Goal: Task Accomplishment & Management: Manage account settings

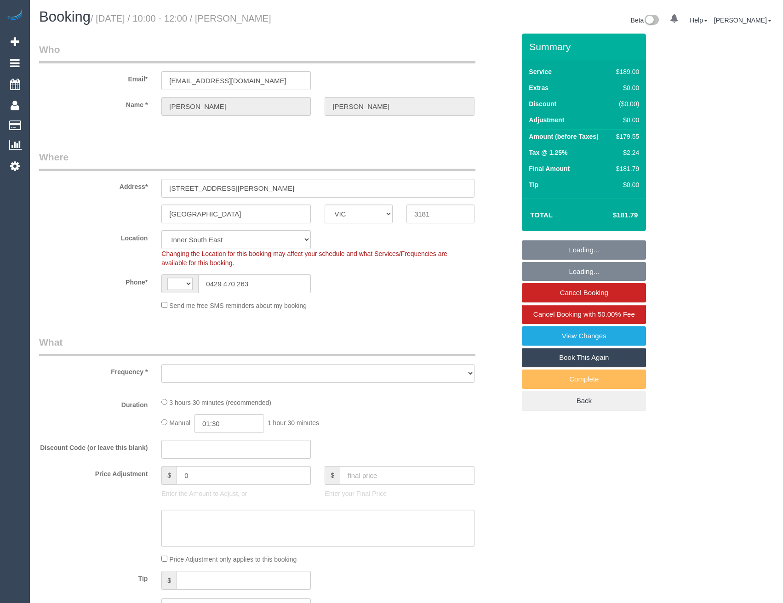
select select "VIC"
select select "string:stripe-pm_1PMk062GScqysDRV9k7oLIJo"
select select "number:29"
select select "number:14"
select select "number:19"
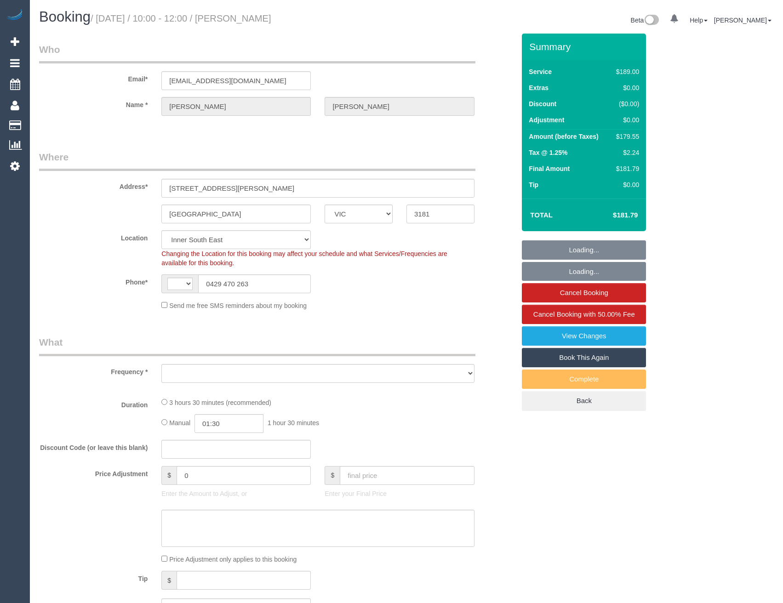
select select "number:22"
select select "number:33"
select select "number:11"
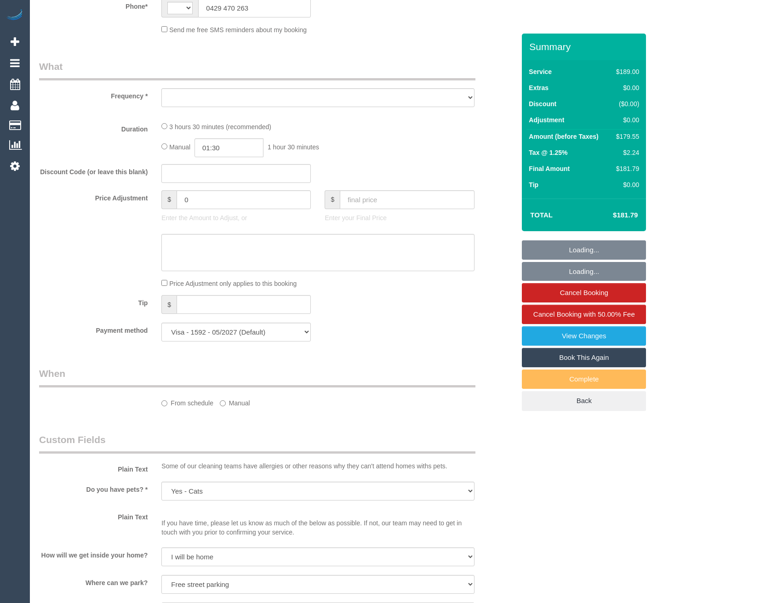
select select "string:AU"
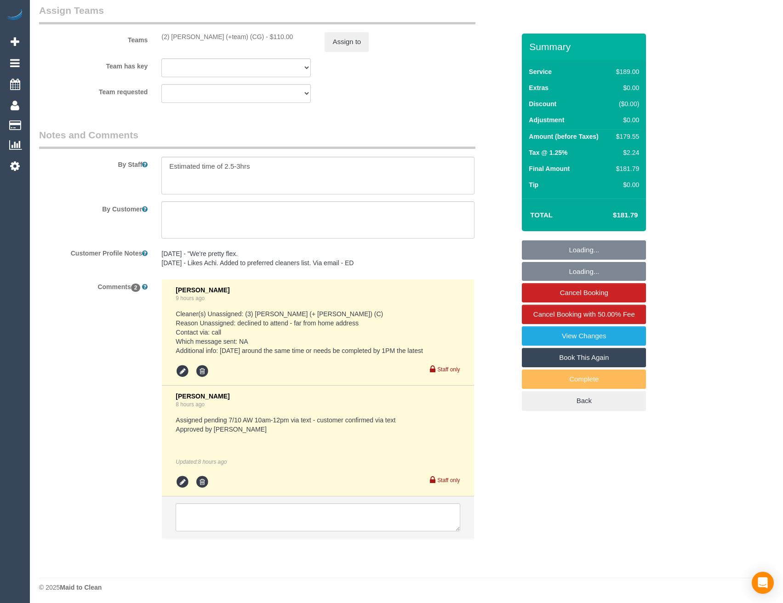
select select "object:1446"
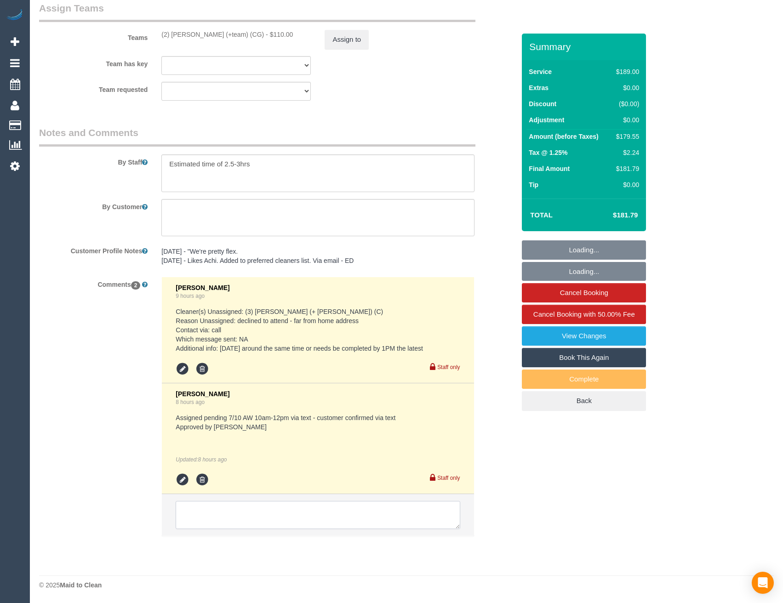
drag, startPoint x: 265, startPoint y: 511, endPoint x: 271, endPoint y: 513, distance: 6.8
click at [265, 511] on textarea at bounding box center [318, 515] width 284 height 29
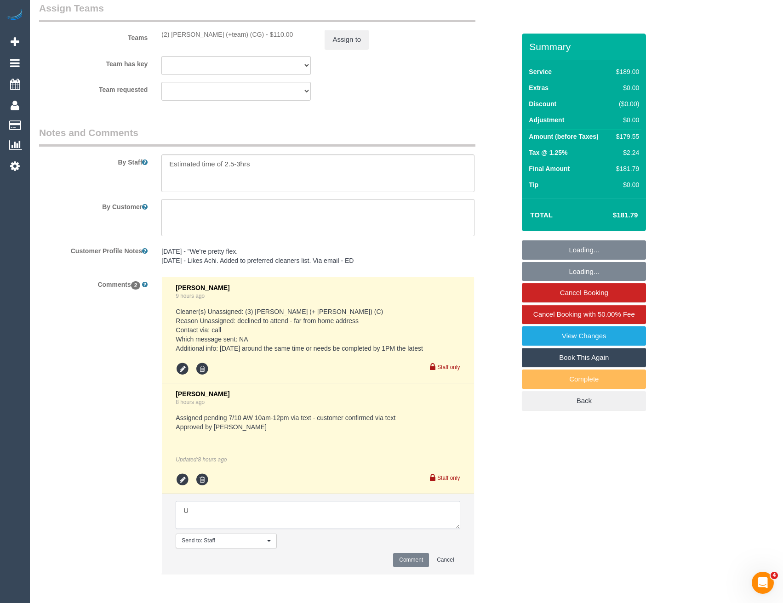
scroll to position [0, 0]
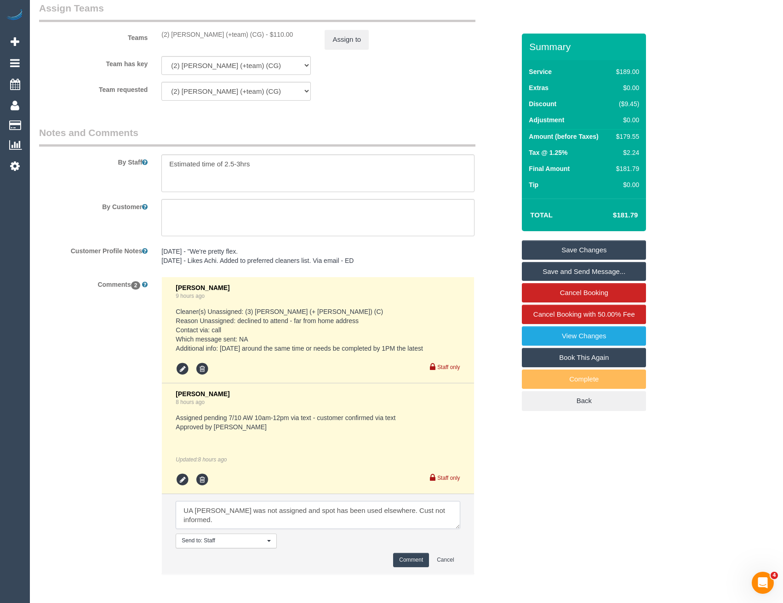
type textarea "UA Maria Warnot was not assigned and spot has been used elsewhere. Cust not inf…"
click at [409, 561] on button "Comment" at bounding box center [411, 560] width 36 height 14
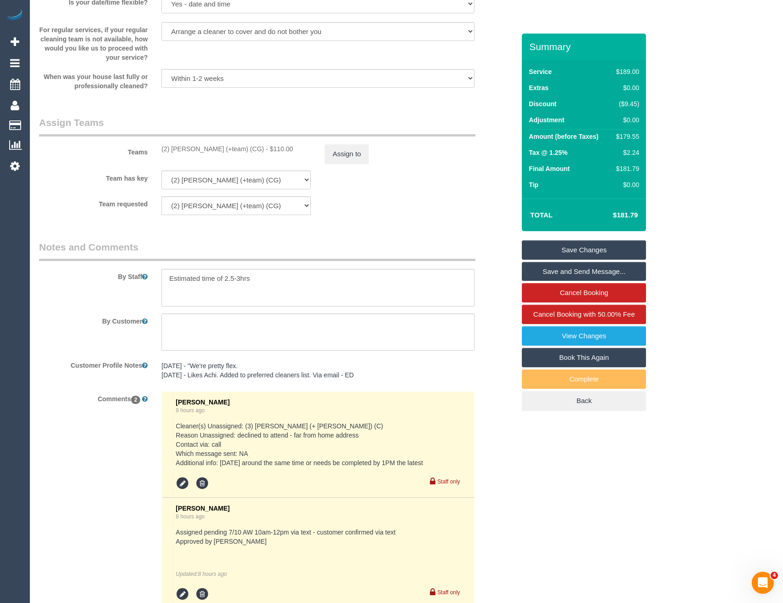
scroll to position [1250, 0]
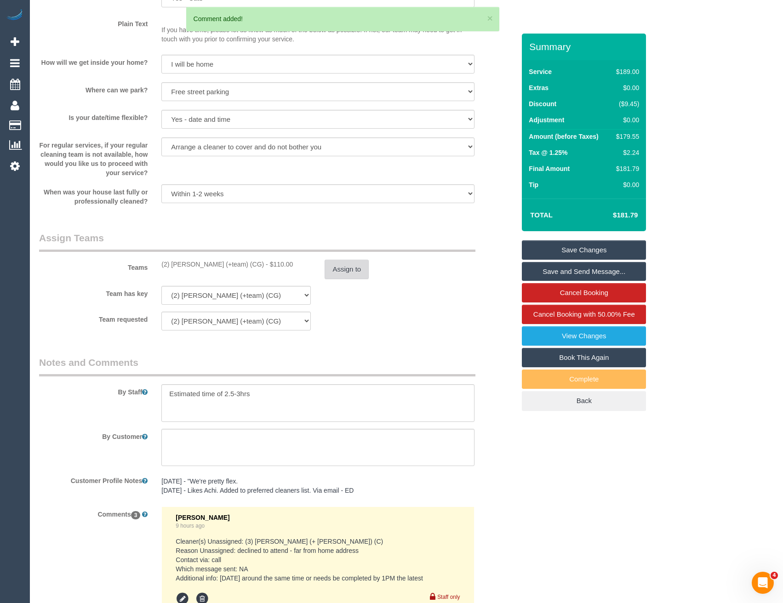
click at [342, 274] on button "Assign to" at bounding box center [347, 269] width 44 height 19
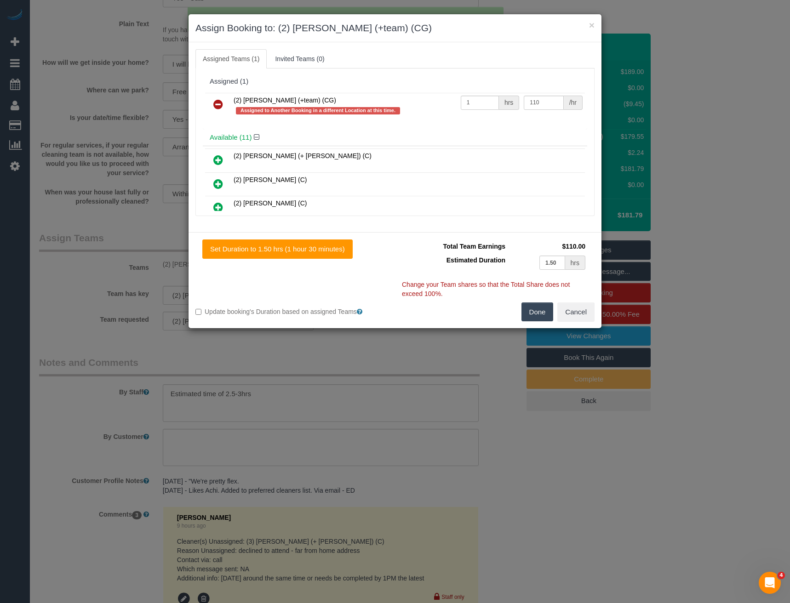
click at [220, 102] on icon at bounding box center [218, 104] width 10 height 11
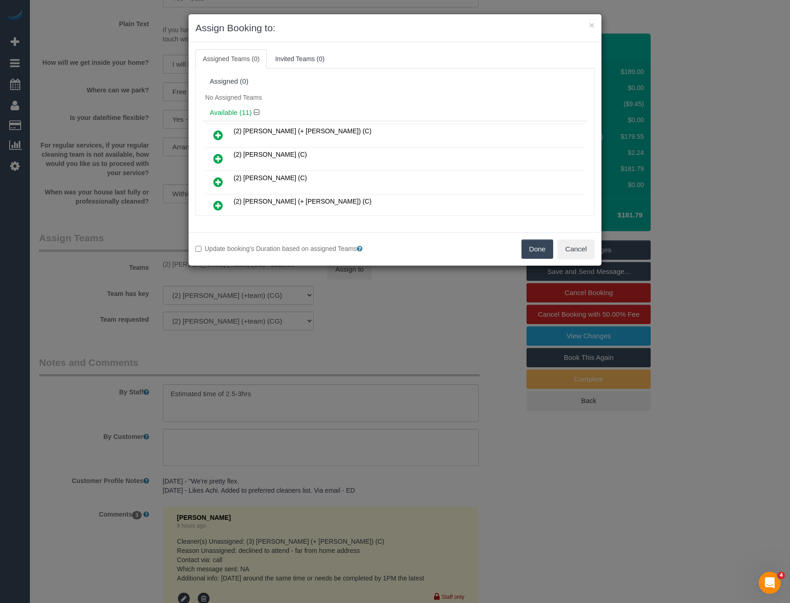
click at [530, 247] on button "Done" at bounding box center [538, 249] width 32 height 19
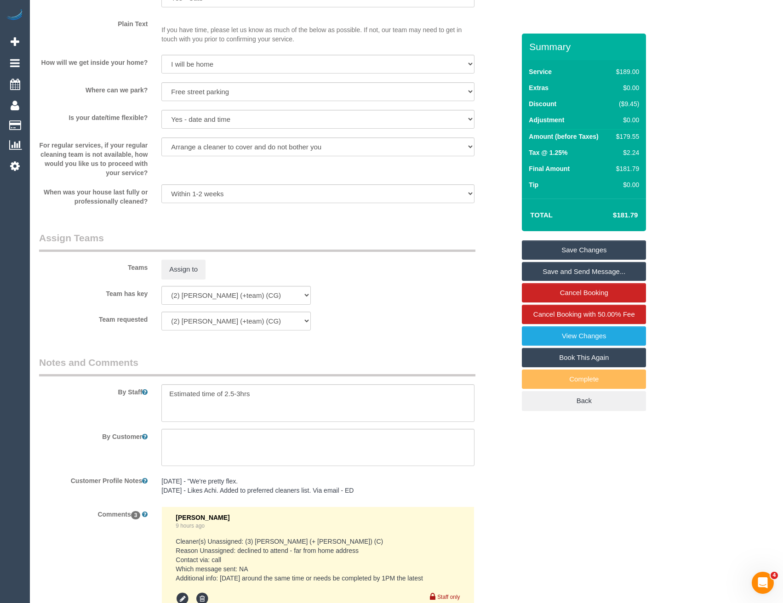
click at [559, 242] on link "Save Changes" at bounding box center [584, 250] width 124 height 19
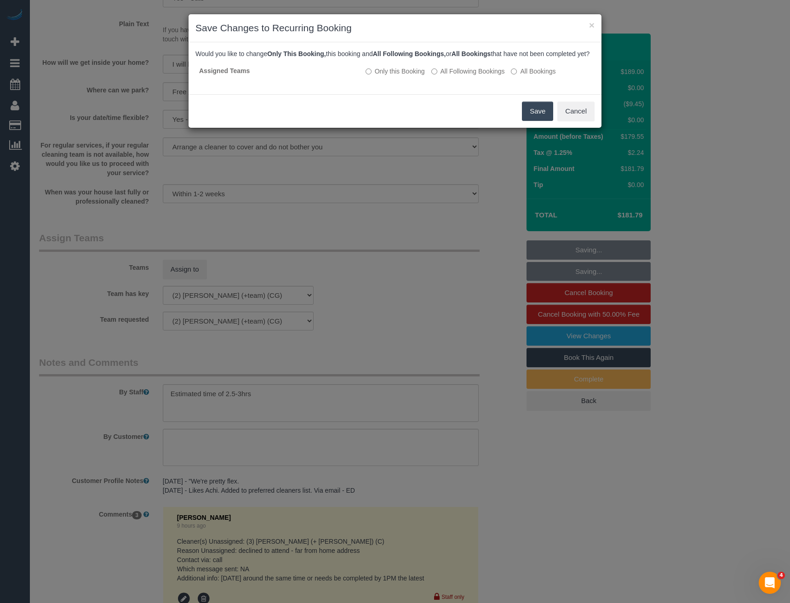
click at [540, 116] on button "Save" at bounding box center [537, 111] width 31 height 19
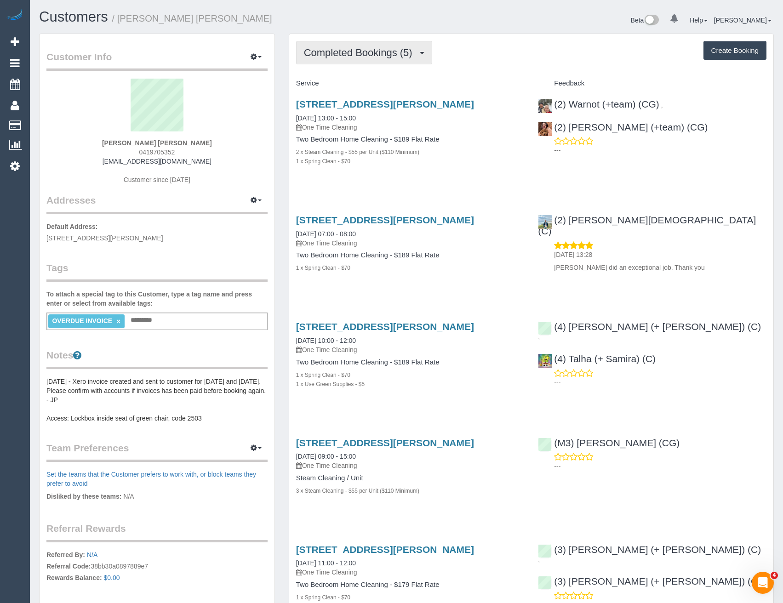
click at [408, 52] on span "Completed Bookings (5)" at bounding box center [360, 52] width 113 height 11
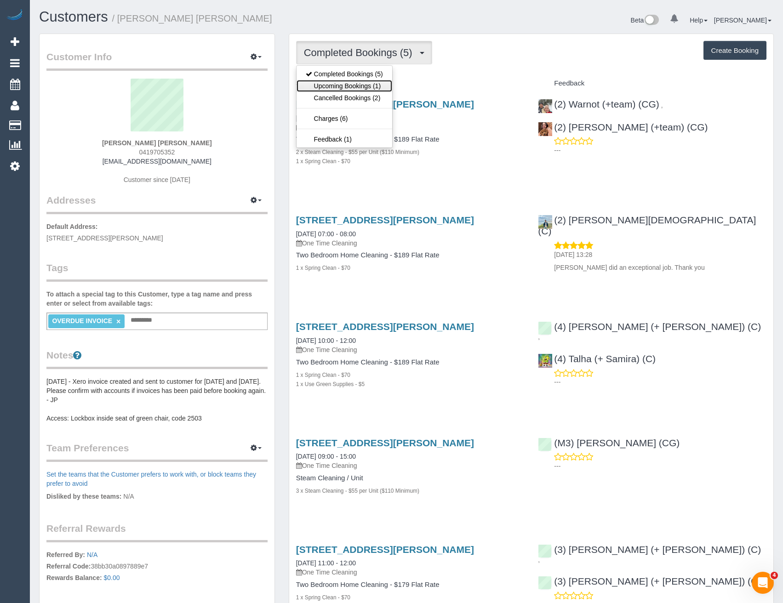
click at [380, 87] on link "Upcoming Bookings (1)" at bounding box center [345, 86] width 96 height 12
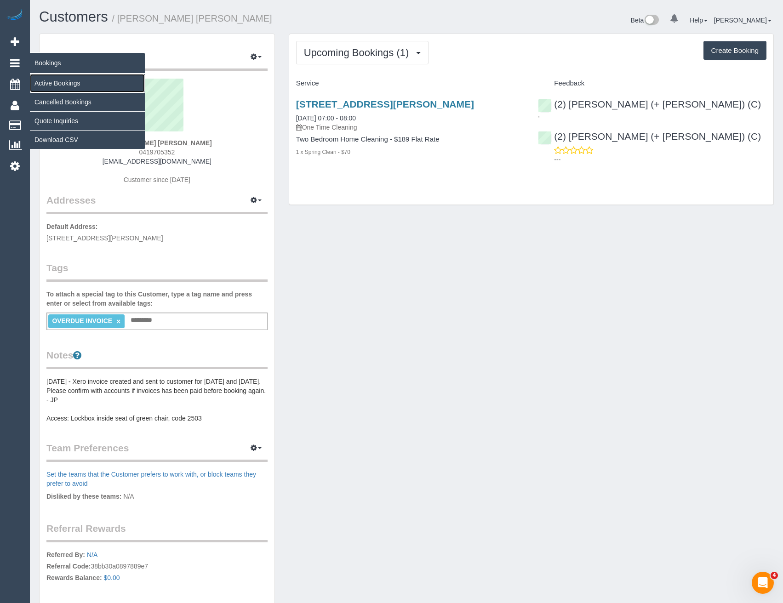
click at [69, 85] on link "Active Bookings" at bounding box center [87, 83] width 115 height 18
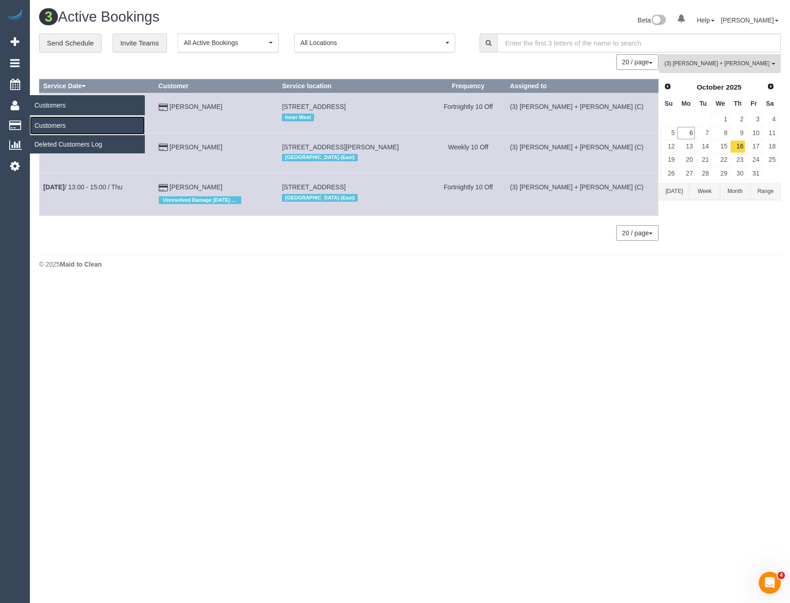
click at [62, 123] on link "Customers" at bounding box center [87, 125] width 115 height 18
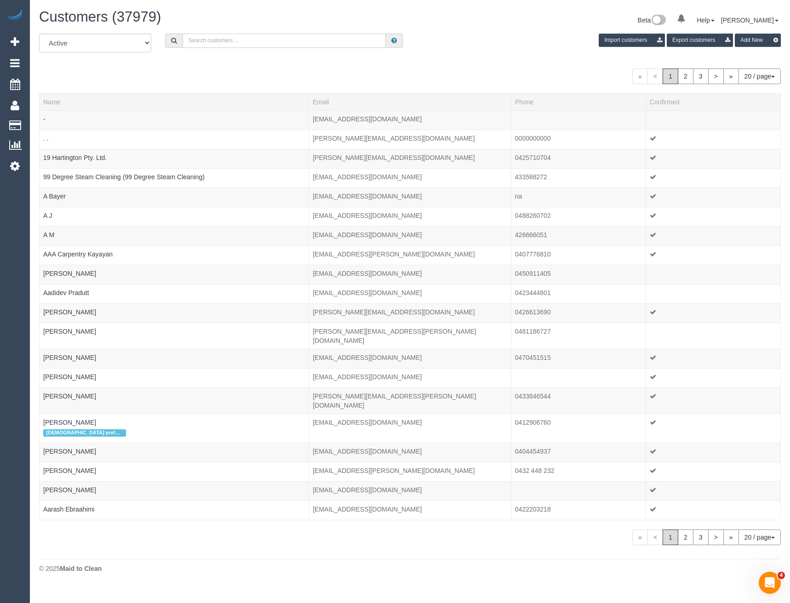
click at [220, 41] on input "text" at bounding box center [285, 41] width 204 height 14
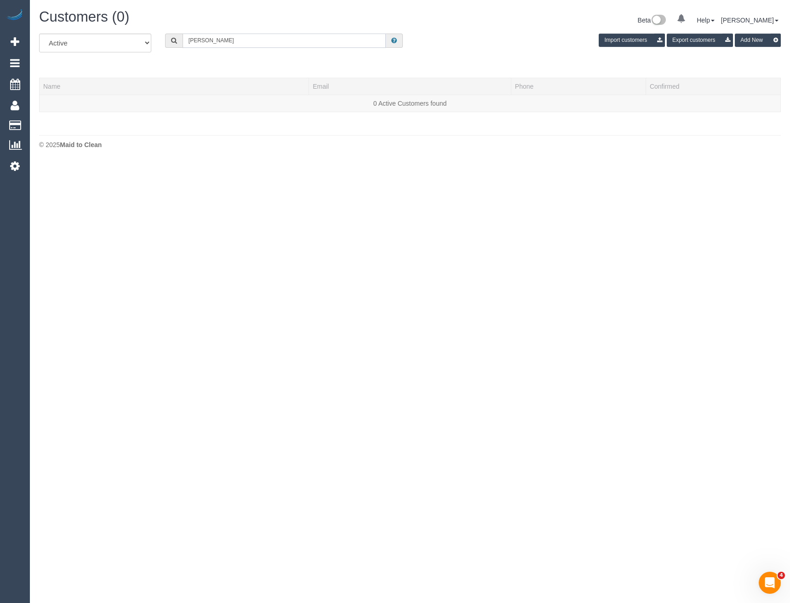
drag, startPoint x: 226, startPoint y: 41, endPoint x: 157, endPoint y: 43, distance: 69.5
click at [157, 43] on div "All Active Archived Janette lee Import customers Export customers Add New" at bounding box center [410, 47] width 756 height 26
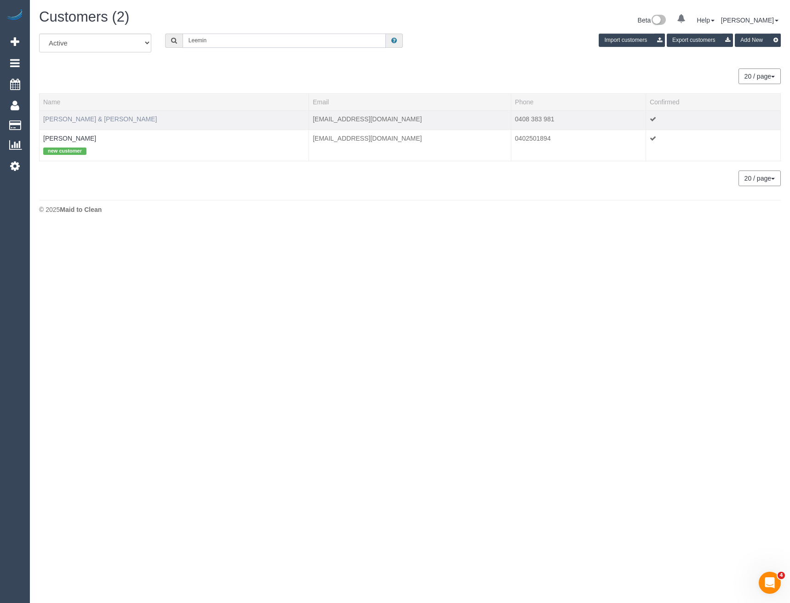
type input "Leemin"
click at [72, 120] on link "Janette & Chris Leeming" at bounding box center [100, 118] width 114 height 7
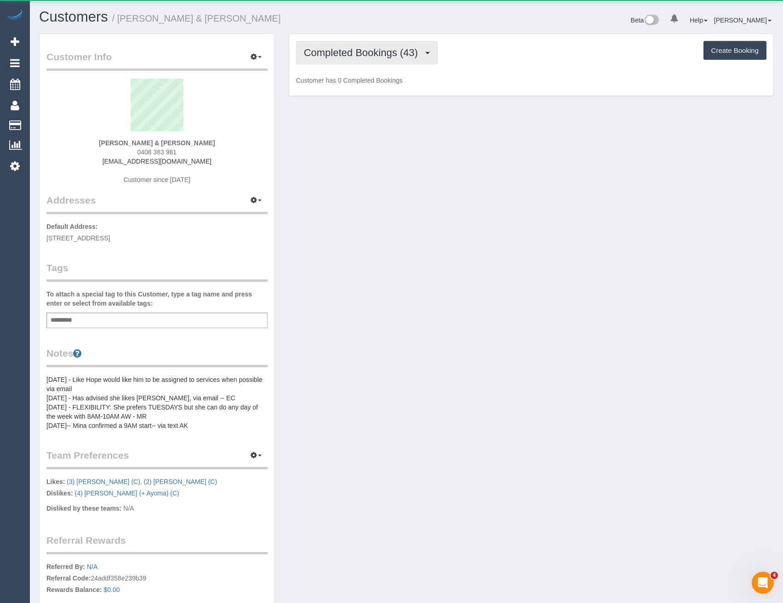
click at [328, 63] on button "Completed Bookings (43)" at bounding box center [367, 52] width 142 height 23
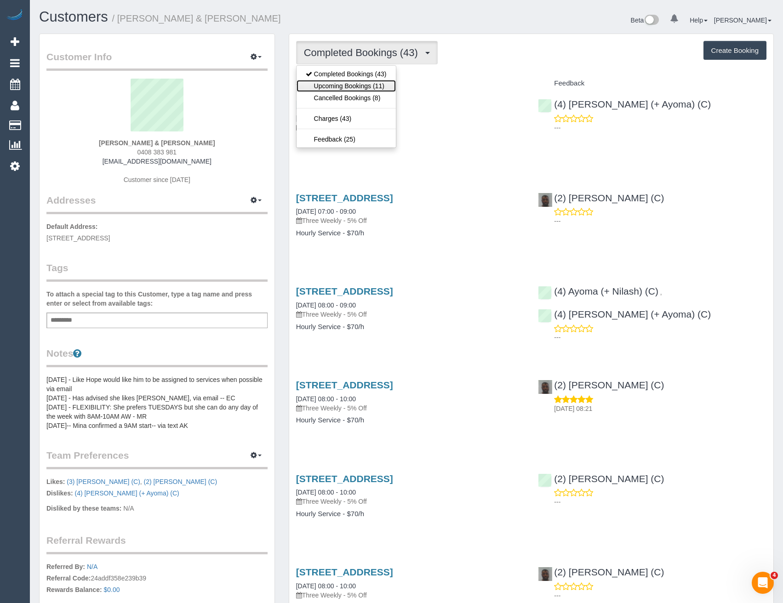
click at [347, 84] on link "Upcoming Bookings (11)" at bounding box center [346, 86] width 99 height 12
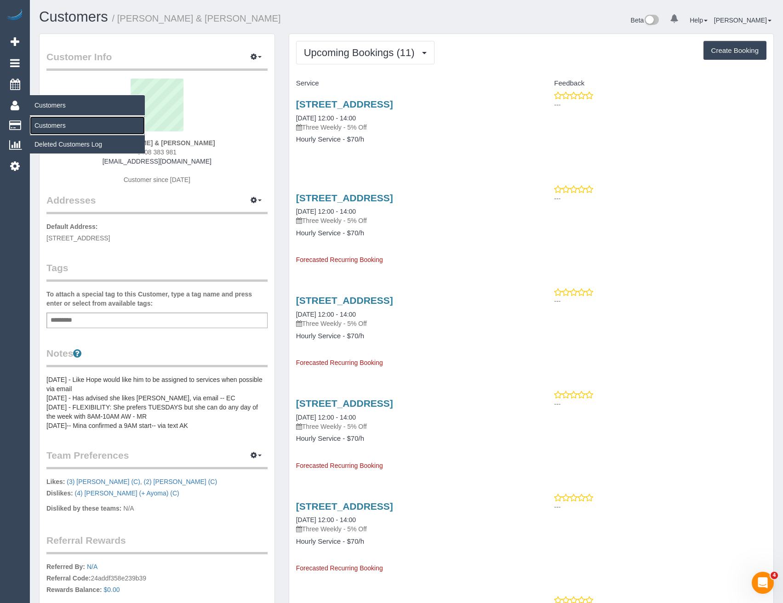
click at [40, 127] on link "Customers" at bounding box center [87, 125] width 115 height 18
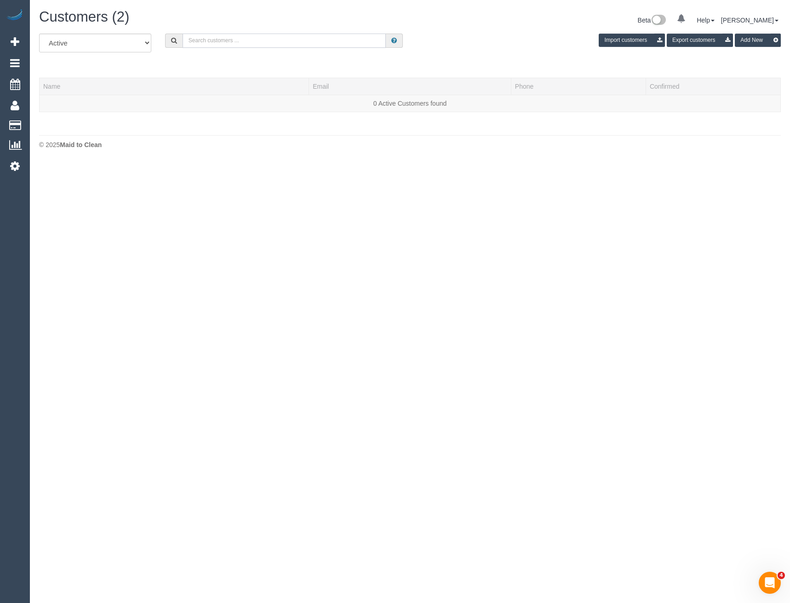
click at [224, 40] on input "text" at bounding box center [285, 41] width 204 height 14
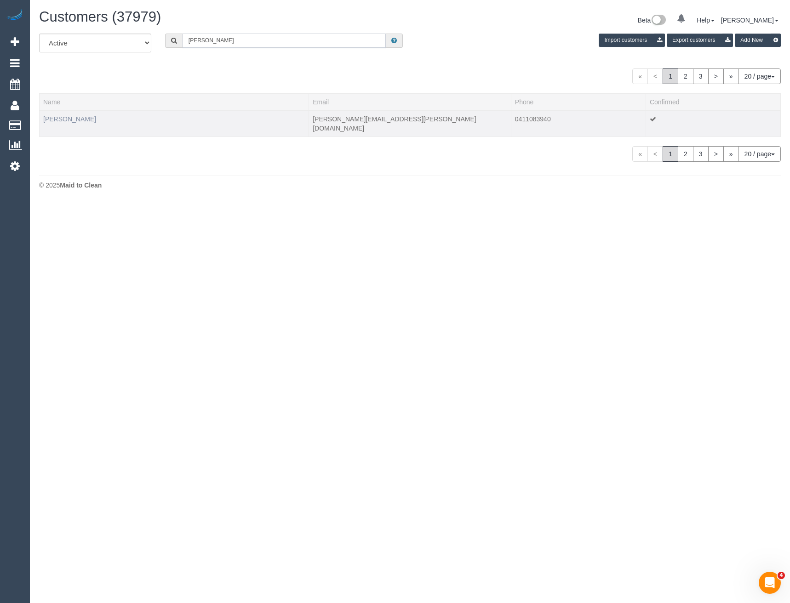
type input "Karla Hod"
click at [81, 116] on link "Karla Hodgson" at bounding box center [69, 118] width 53 height 7
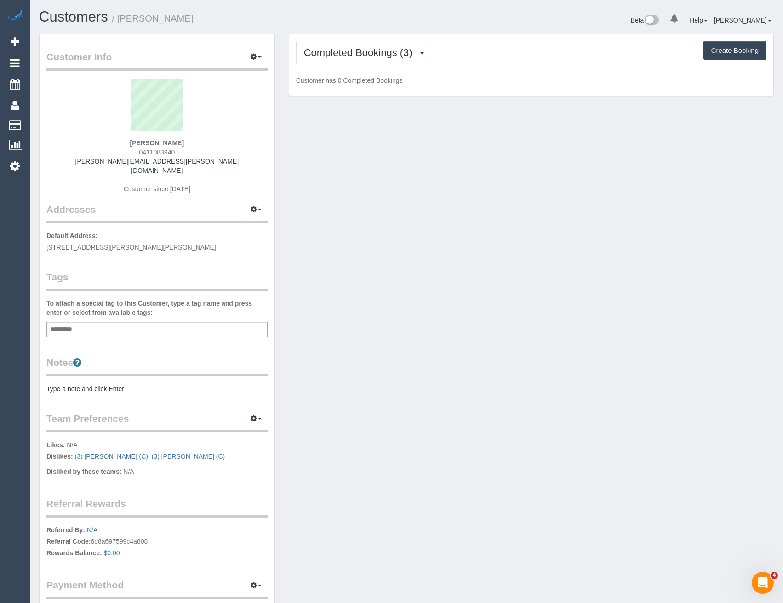
click at [373, 67] on div "Completed Bookings (3) Completed Bookings (3) Upcoming Bookings (11) Cancelled …" at bounding box center [531, 65] width 484 height 62
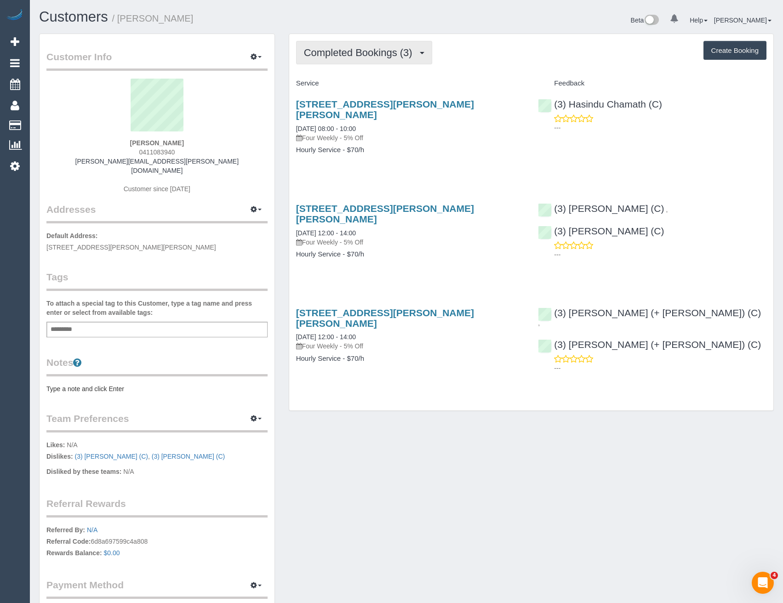
click at [377, 58] on button "Completed Bookings (3)" at bounding box center [364, 52] width 136 height 23
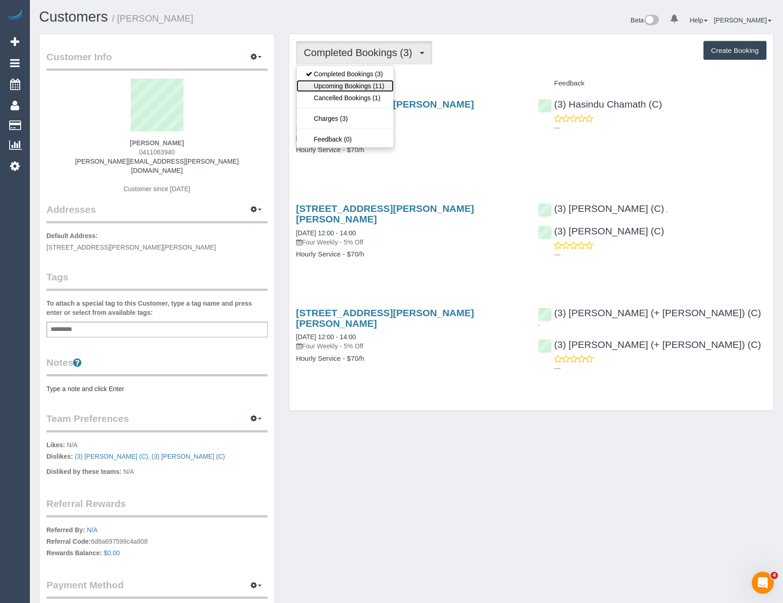
click at [368, 90] on link "Upcoming Bookings (11)" at bounding box center [345, 86] width 97 height 12
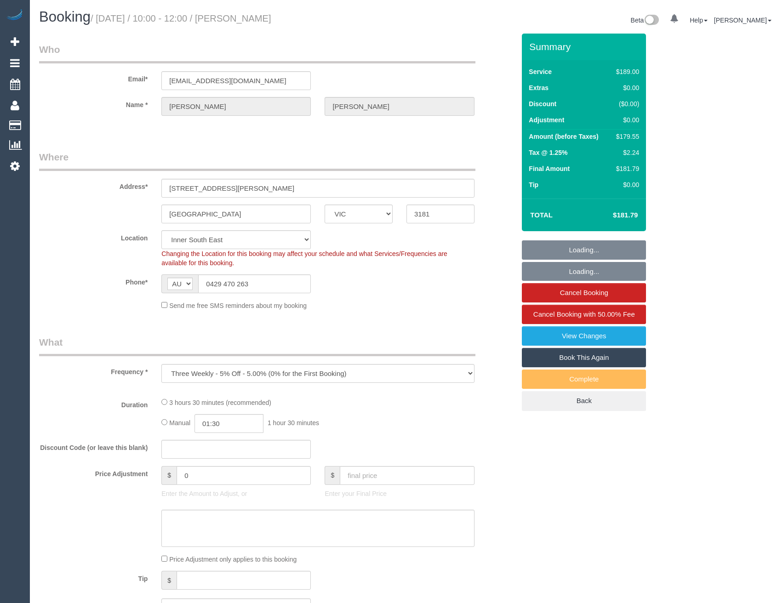
select select "VIC"
select select "string:stripe-pm_1PMk062GScqysDRV9k7oLIJo"
select select "object:739"
select select "number:29"
select select "number:14"
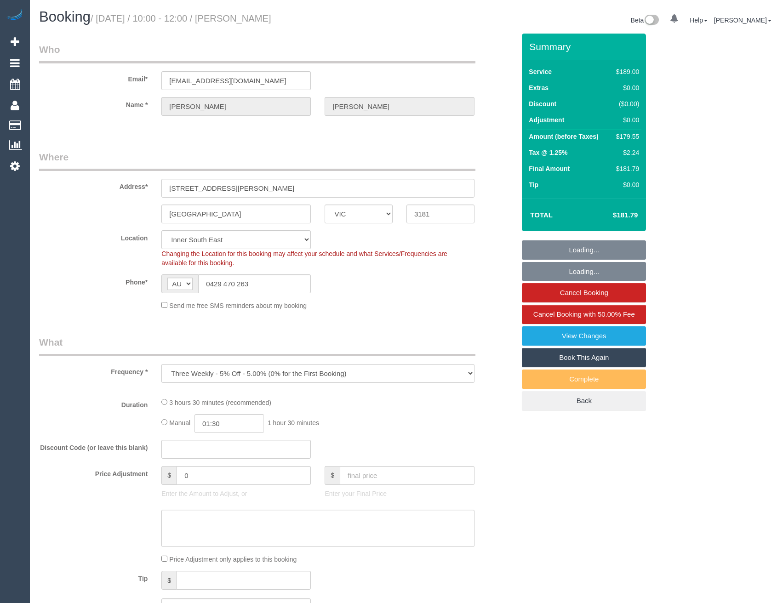
select select "number:19"
select select "number:22"
select select "number:33"
select select "number:11"
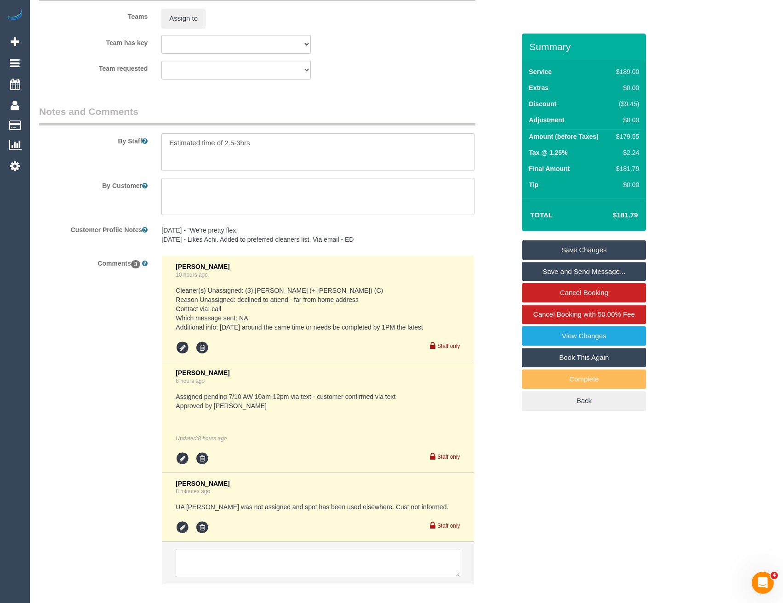
scroll to position [1559, 0]
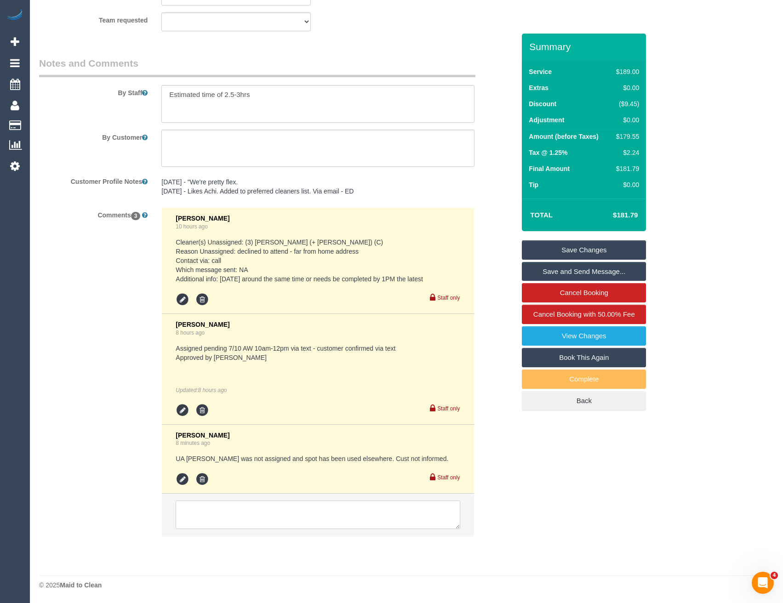
click at [218, 514] on textarea at bounding box center [318, 515] width 284 height 29
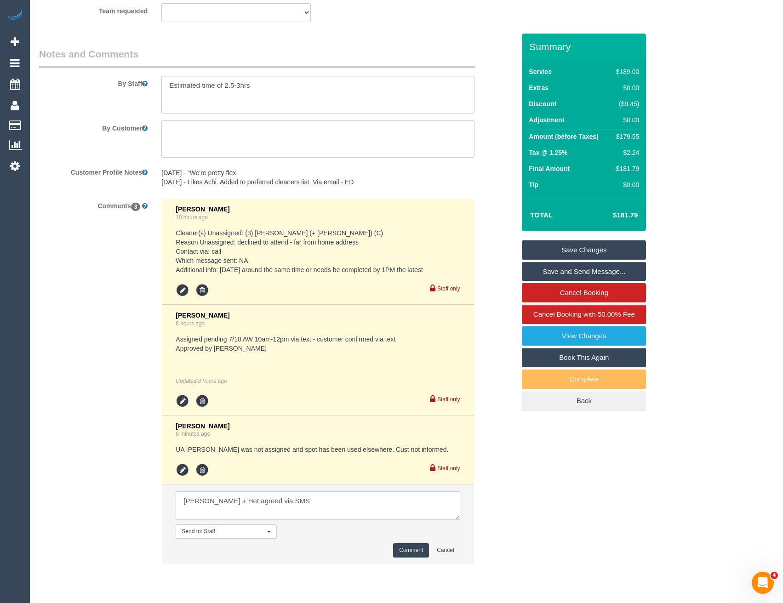
type textarea "Ronak + Het agreed via SMS"
click at [412, 558] on button "Comment" at bounding box center [411, 551] width 36 height 14
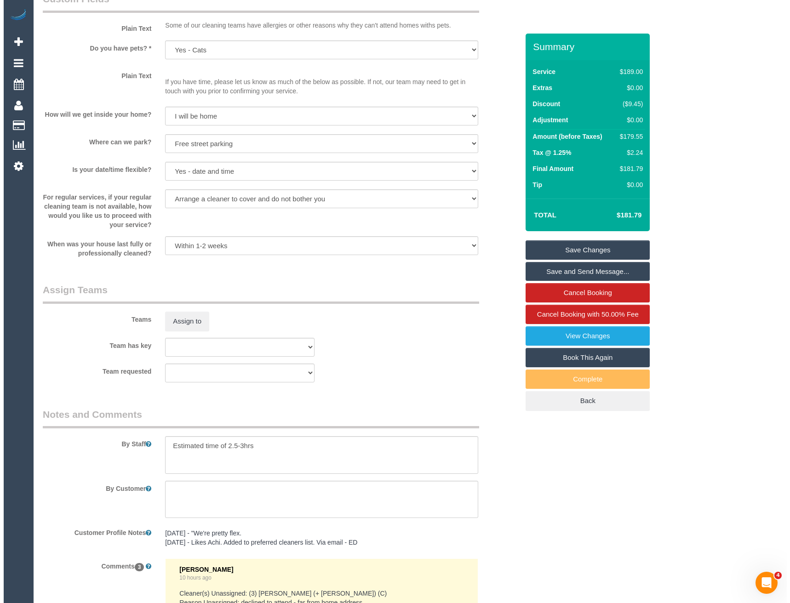
scroll to position [1099, 0]
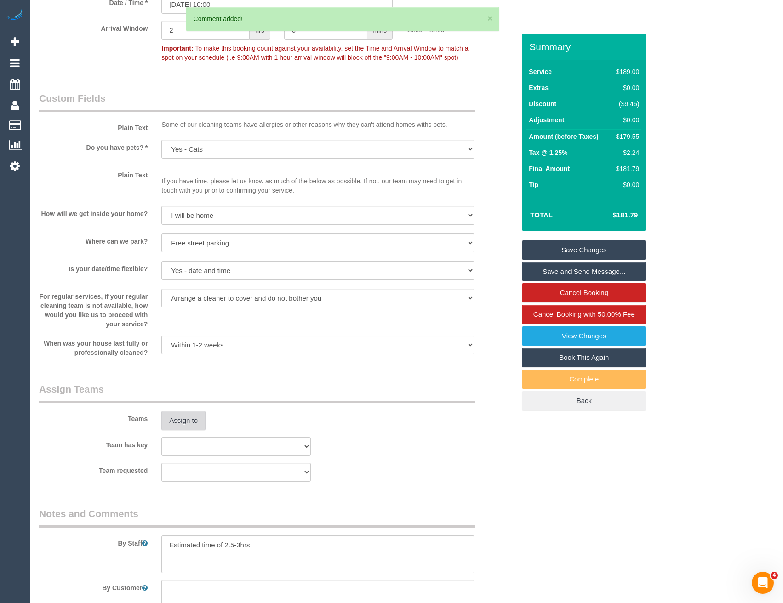
click at [189, 418] on button "Assign to" at bounding box center [183, 420] width 44 height 19
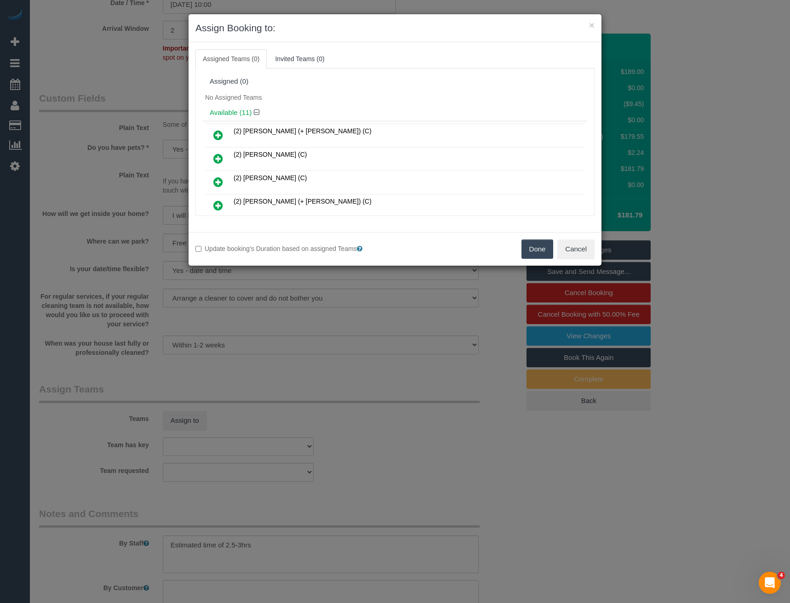
scroll to position [107, 0]
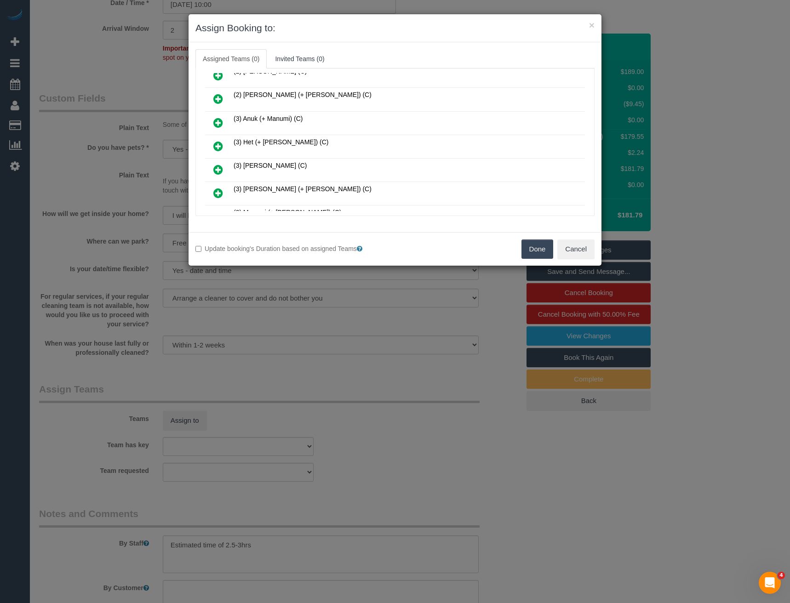
click at [215, 144] on icon at bounding box center [218, 146] width 10 height 11
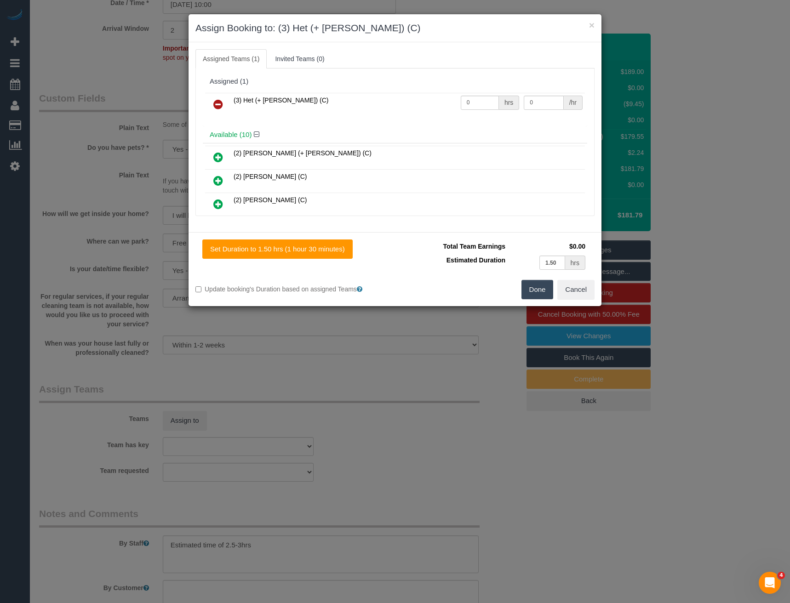
scroll to position [200, 0]
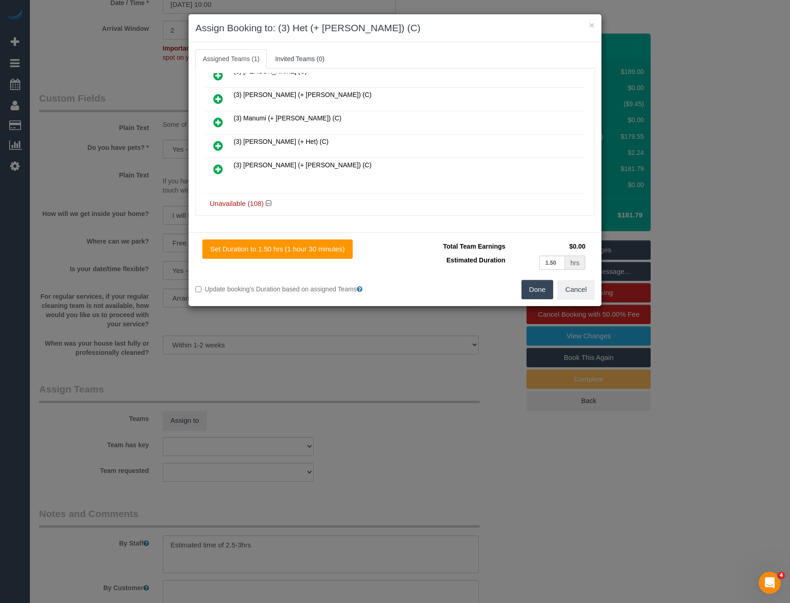
click at [221, 144] on icon at bounding box center [218, 145] width 10 height 11
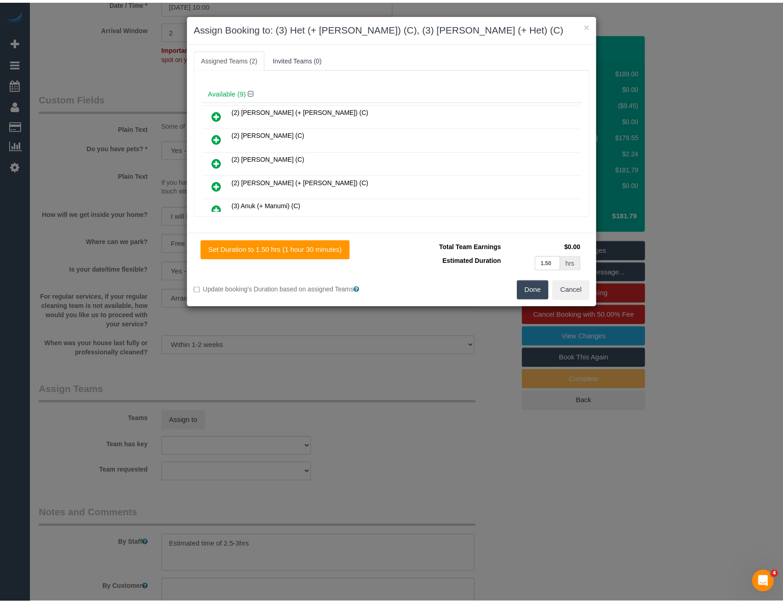
scroll to position [0, 0]
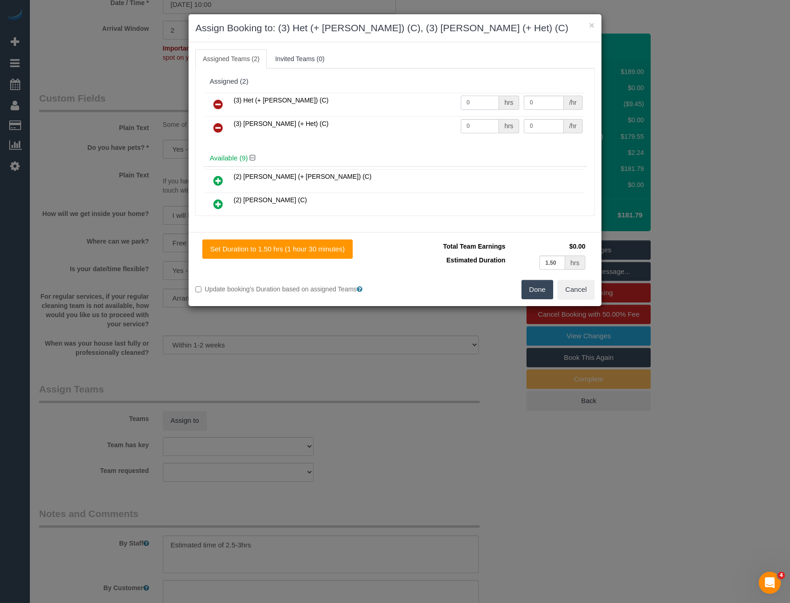
drag, startPoint x: 469, startPoint y: 101, endPoint x: 430, endPoint y: 108, distance: 40.2
click at [430, 109] on tr "(3) Het (+ Ronak) (C) 0 hrs 0 /hr" at bounding box center [395, 104] width 380 height 23
type input "1"
type input "57.5"
drag, startPoint x: 477, startPoint y: 128, endPoint x: 428, endPoint y: 128, distance: 49.7
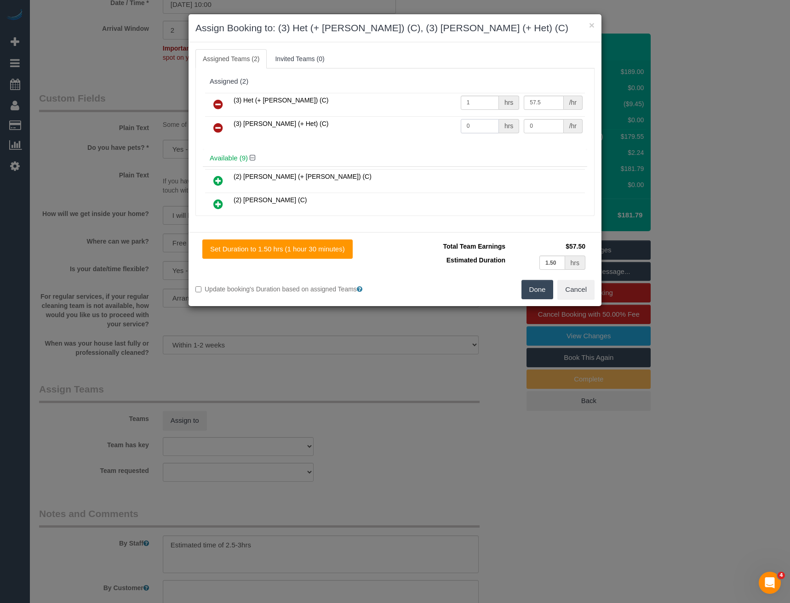
click at [430, 129] on tr "(3) Ronak (+ Het) (C) 0 hrs 0 /hr" at bounding box center [395, 127] width 380 height 23
type input "1"
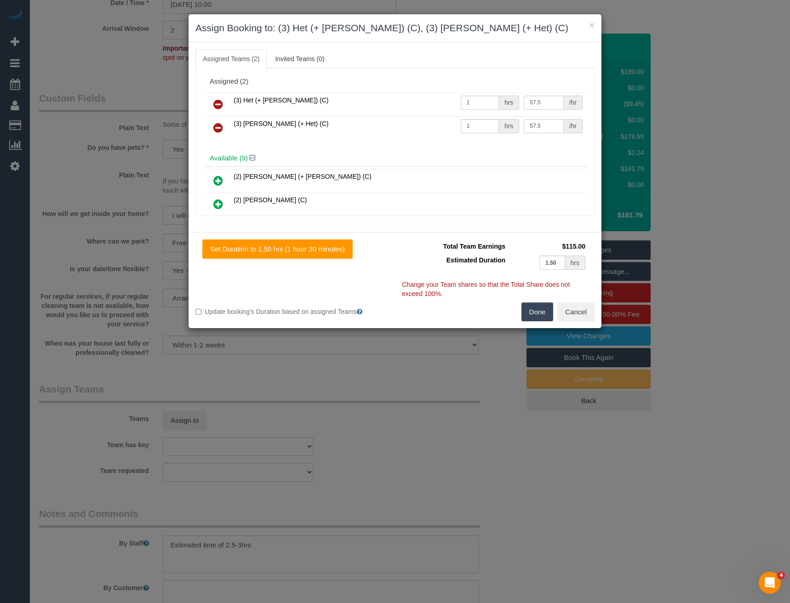
type input "57.5"
click at [539, 318] on button "Done" at bounding box center [538, 312] width 32 height 19
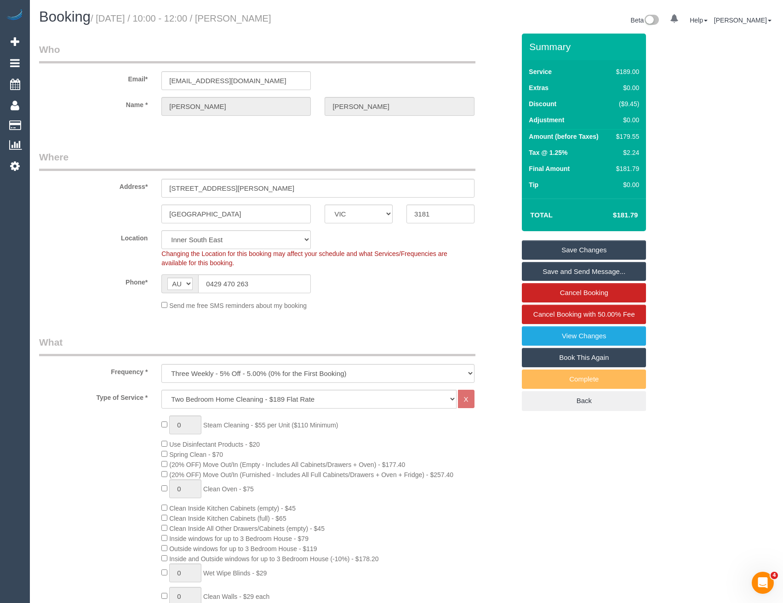
click at [537, 251] on link "Save Changes" at bounding box center [584, 250] width 124 height 19
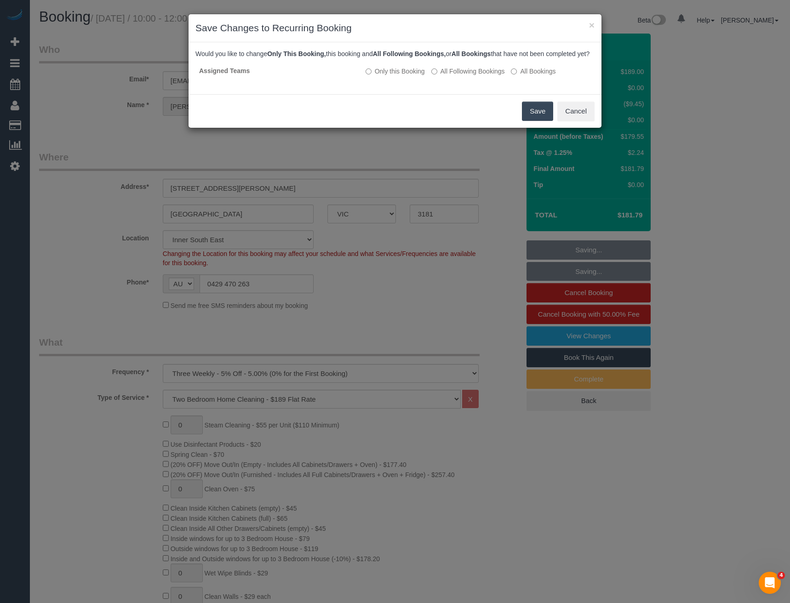
drag, startPoint x: 541, startPoint y: 121, endPoint x: 505, endPoint y: 120, distance: 36.8
click at [541, 121] on button "Save" at bounding box center [537, 111] width 31 height 19
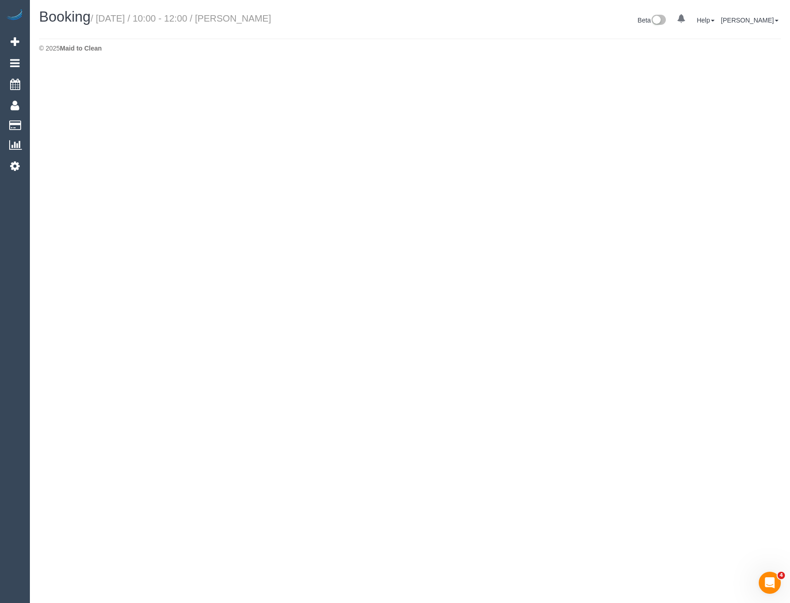
select select "VIC"
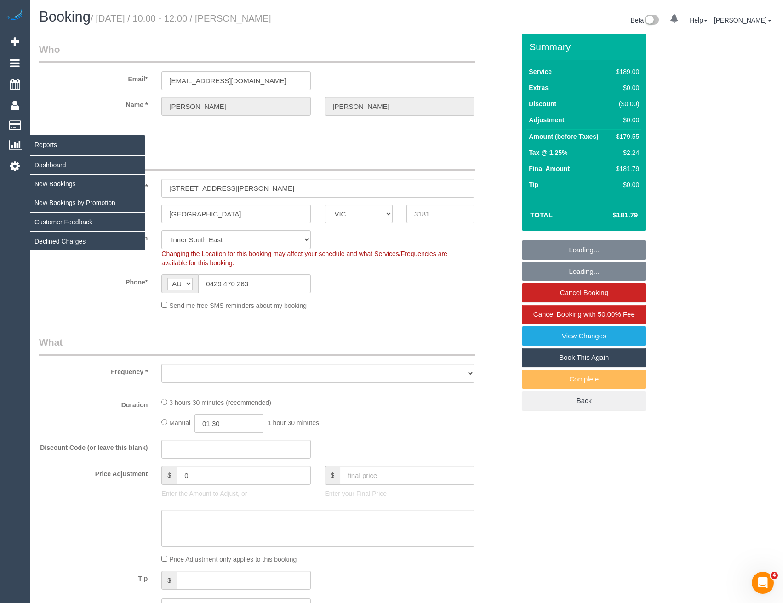
select select "string:stripe-pm_1PMk062GScqysDRV9k7oLIJo"
select select "number:29"
select select "number:14"
select select "number:19"
select select "number:22"
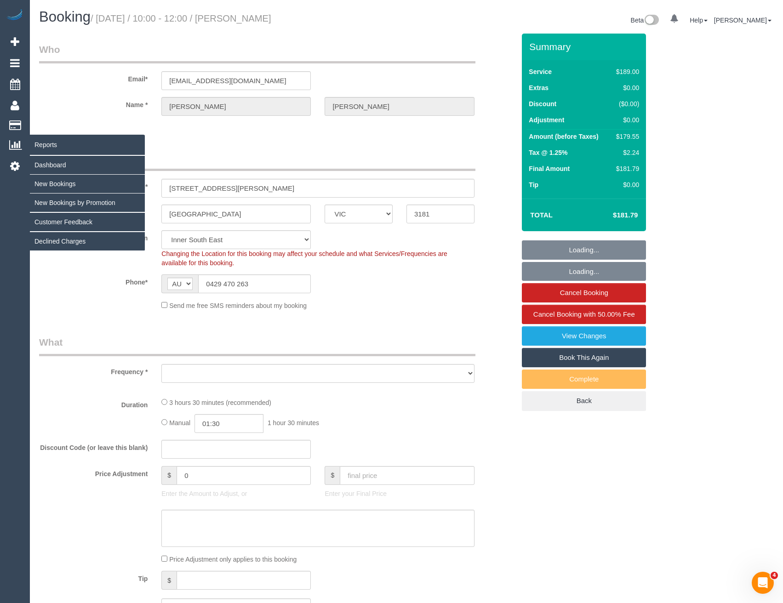
select select "number:33"
select select "number:11"
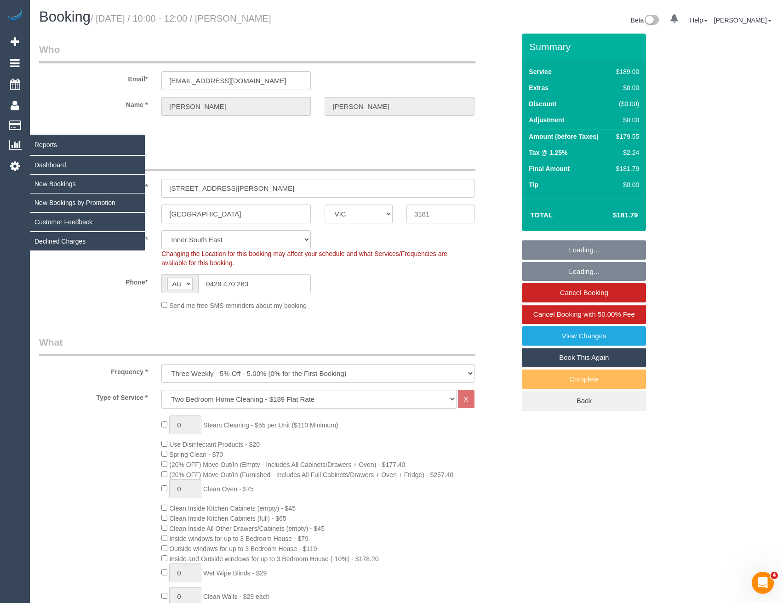
select select "object:6023"
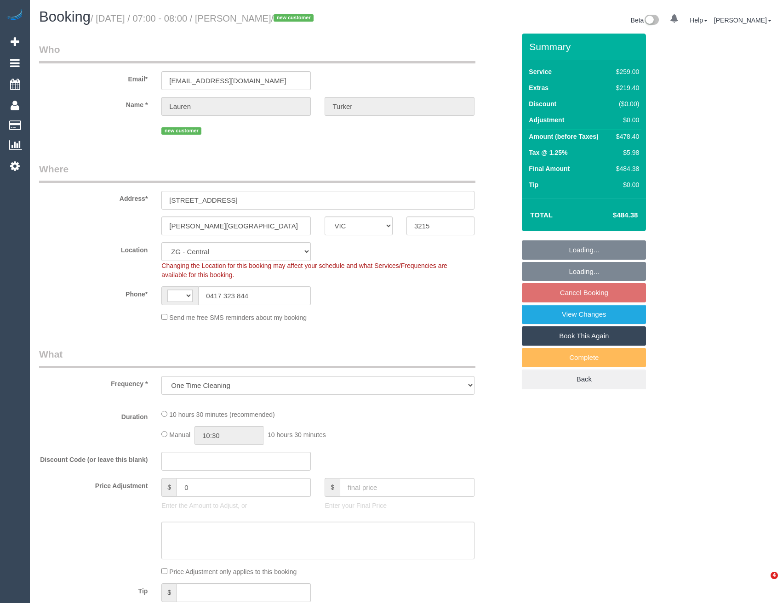
select select "VIC"
select select "object:684"
select select "string:AU"
select select "number:28"
select select "number:14"
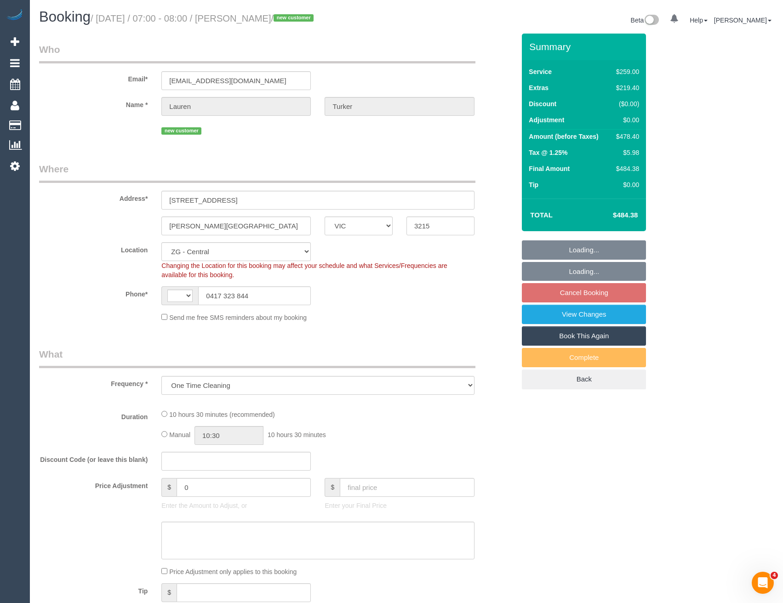
select select "number:18"
select select "number:24"
select select "spot1"
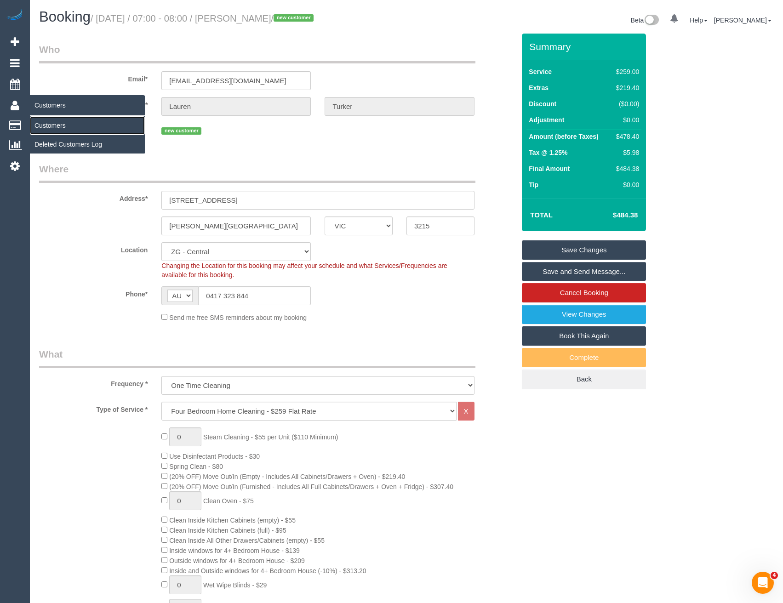
click at [65, 123] on link "Customers" at bounding box center [87, 125] width 115 height 18
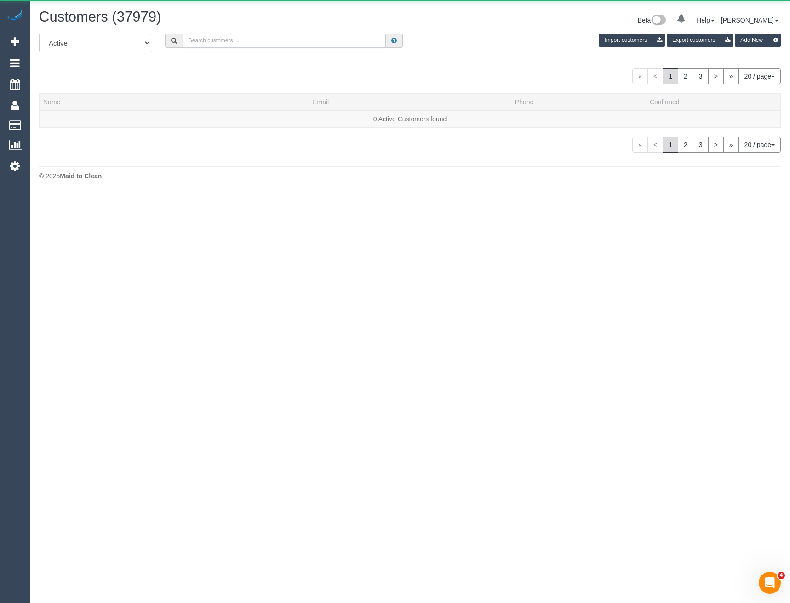
click at [233, 42] on input "text" at bounding box center [285, 41] width 204 height 14
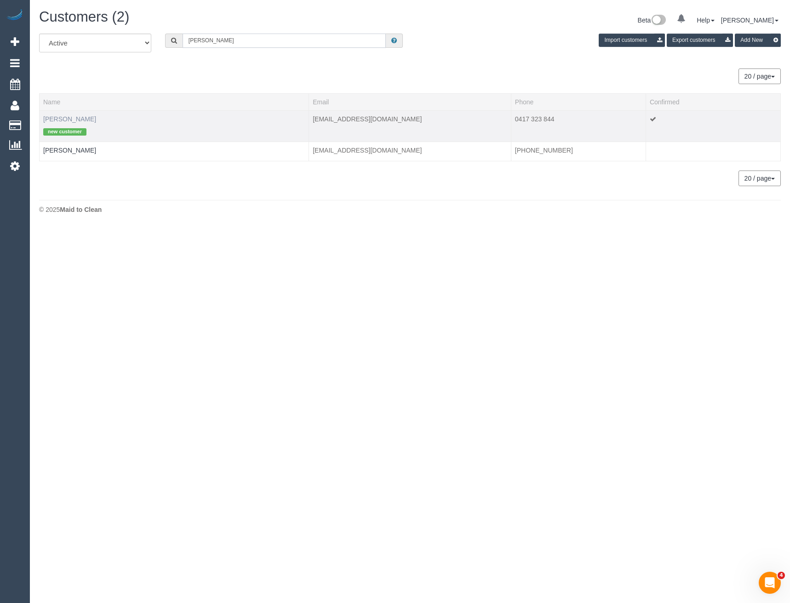
type input "Lauren Tur"
click at [78, 115] on link "Lauren Turker" at bounding box center [69, 118] width 53 height 7
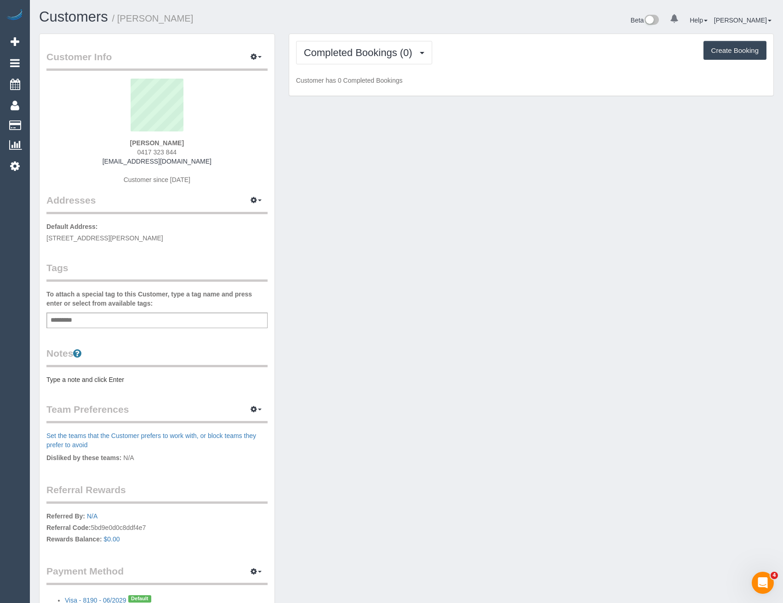
click at [92, 320] on div "Add a tag" at bounding box center [156, 321] width 221 height 16
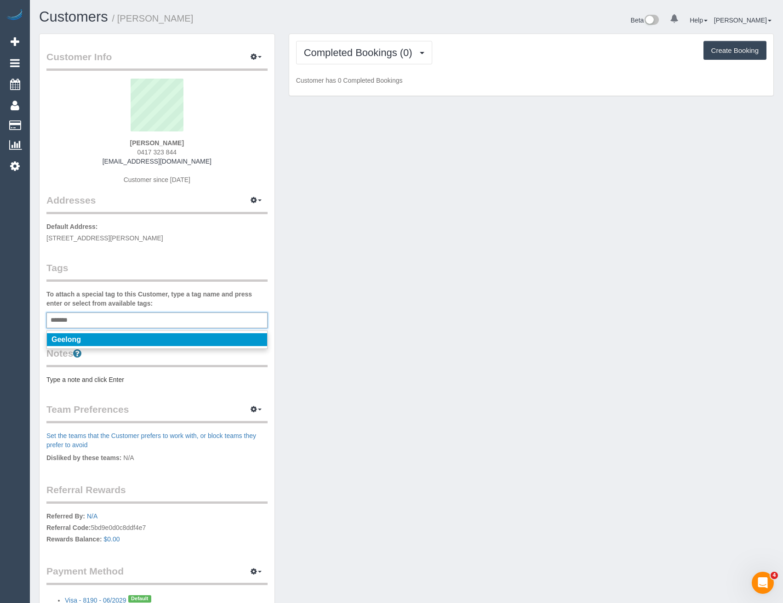
type input "*******"
click at [116, 333] on li "Geelong" at bounding box center [157, 339] width 220 height 13
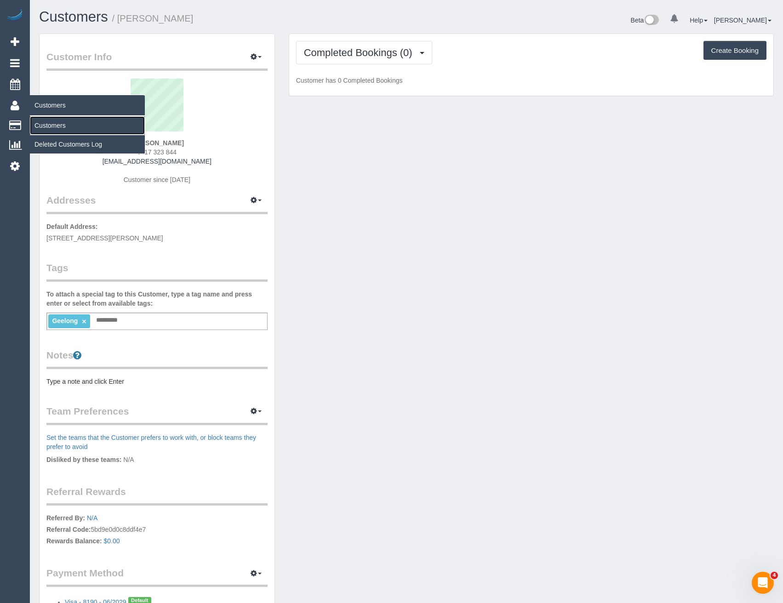
click at [65, 124] on link "Customers" at bounding box center [87, 125] width 115 height 18
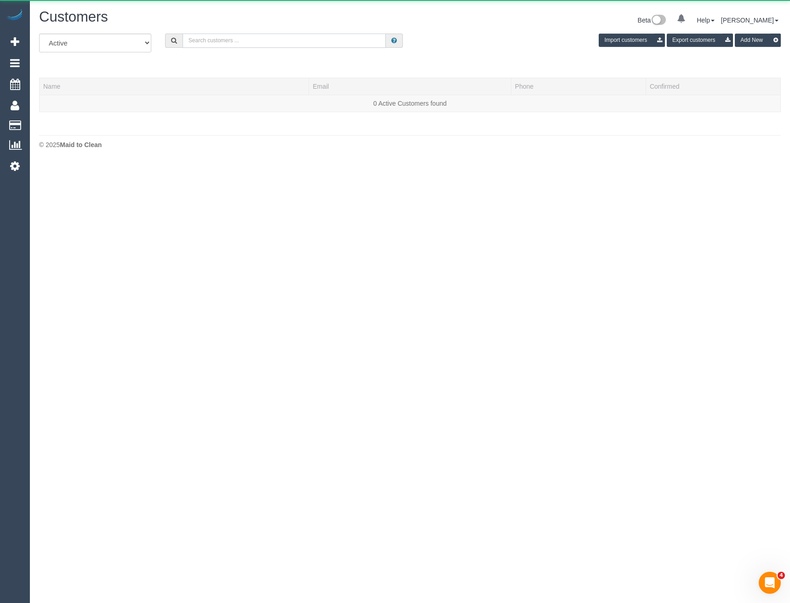
click at [235, 45] on input "text" at bounding box center [285, 41] width 204 height 14
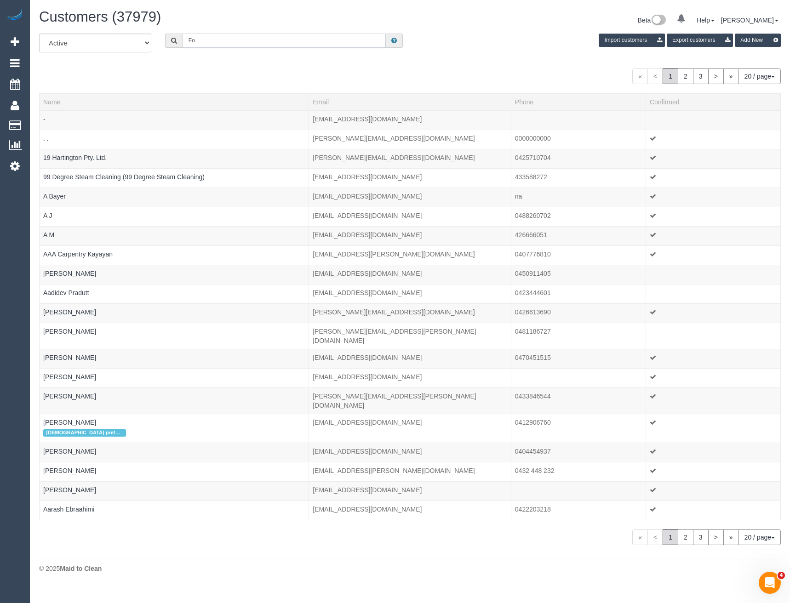
type input "F"
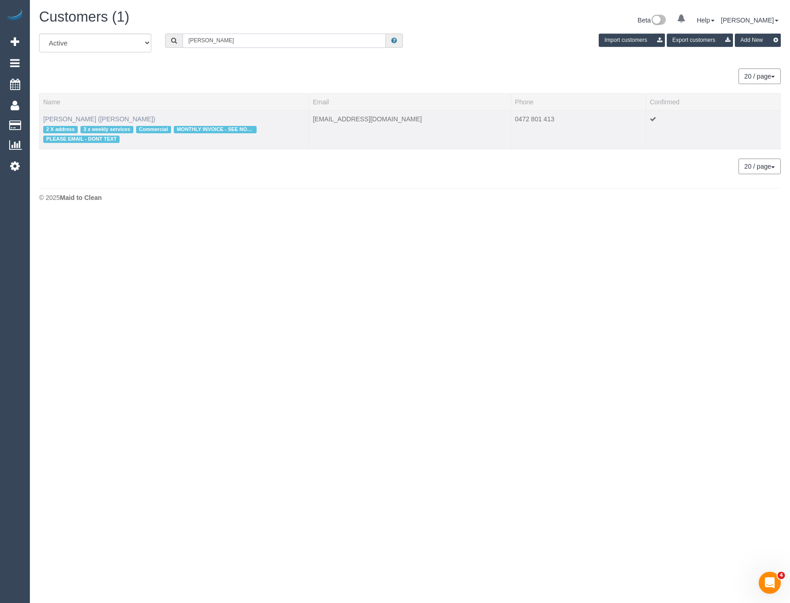
type input "Joseph dea"
click at [85, 115] on link "Joseph Deaker (Nelson Alexander)" at bounding box center [99, 118] width 112 height 7
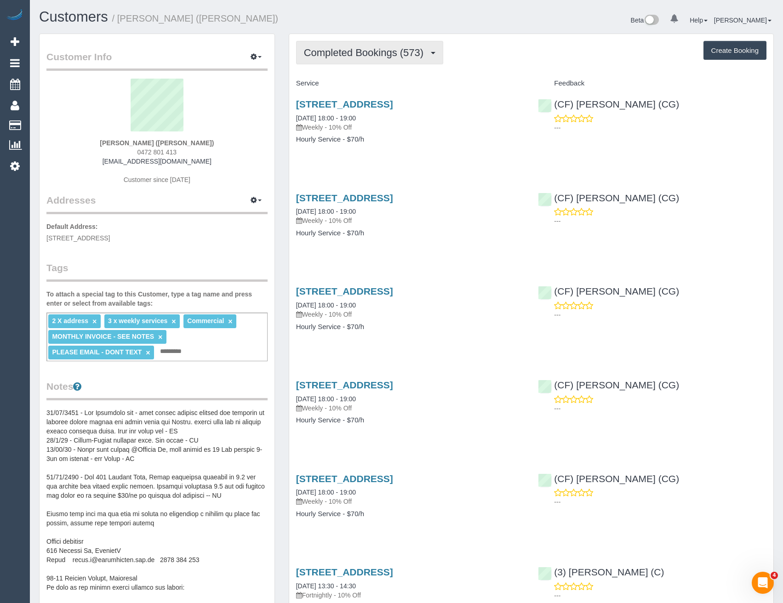
click at [369, 49] on span "Completed Bookings (573)" at bounding box center [366, 52] width 124 height 11
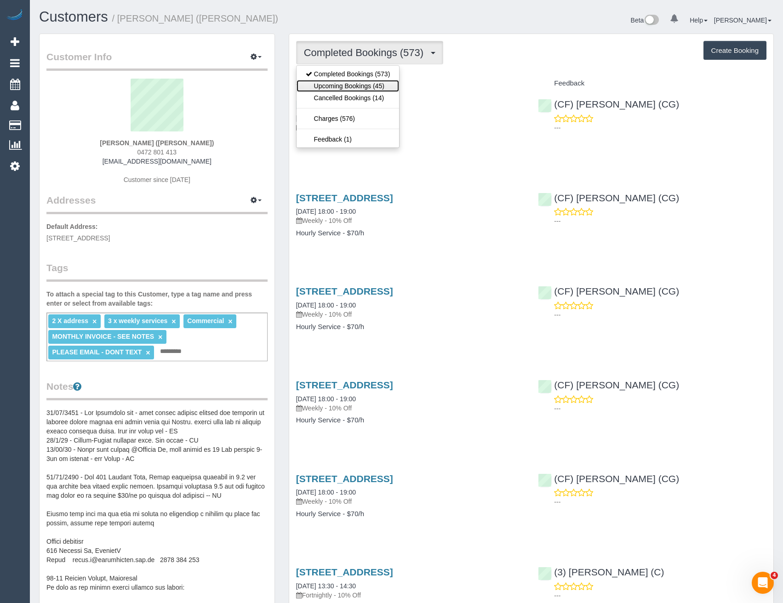
click at [357, 83] on link "Upcoming Bookings (45)" at bounding box center [348, 86] width 103 height 12
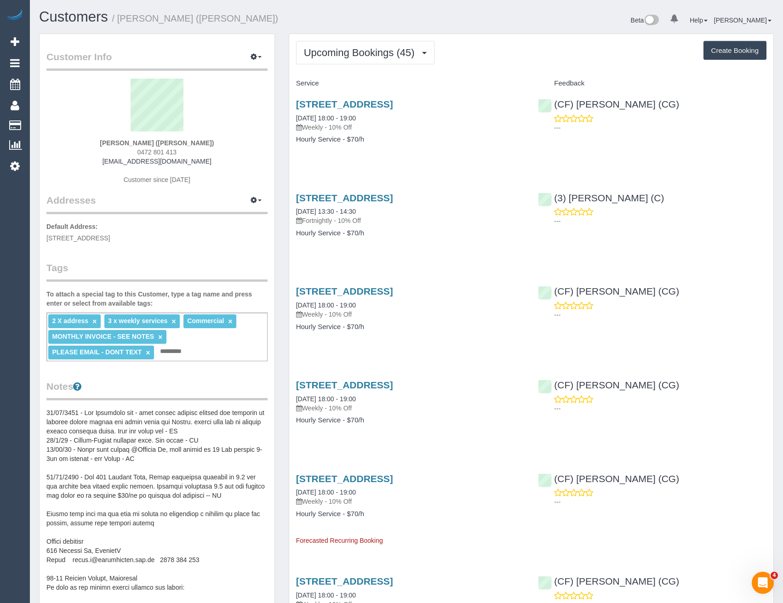
drag, startPoint x: 212, startPoint y: 161, endPoint x: 105, endPoint y: 165, distance: 106.8
click at [105, 165] on div "Joseph Deaker (Nelson Alexander) 0472 801 413 jdeaker@nelsonalexander.com.au Cu…" at bounding box center [156, 136] width 221 height 115
copy link "jdeaker@nelsonalexander.com.au"
click at [352, 63] on button "Upcoming Bookings (45)" at bounding box center [365, 52] width 138 height 23
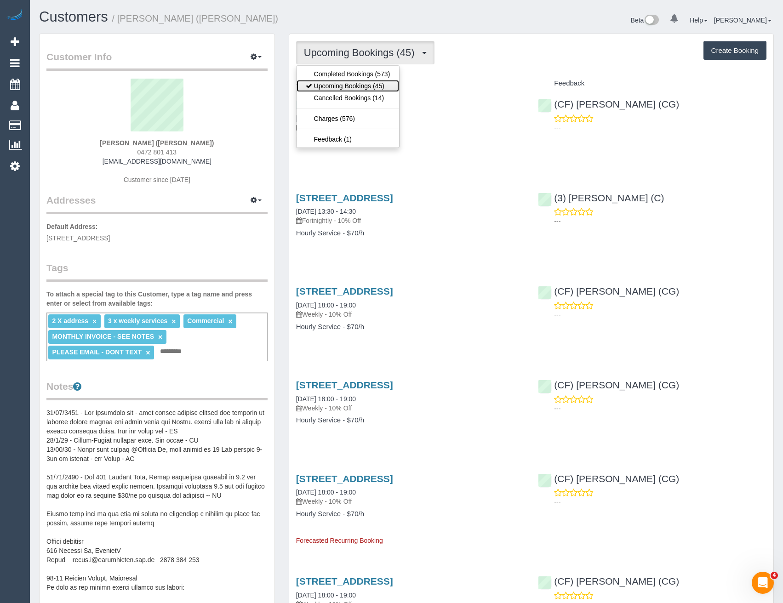
click at [340, 89] on link "Upcoming Bookings (45)" at bounding box center [348, 86] width 103 height 12
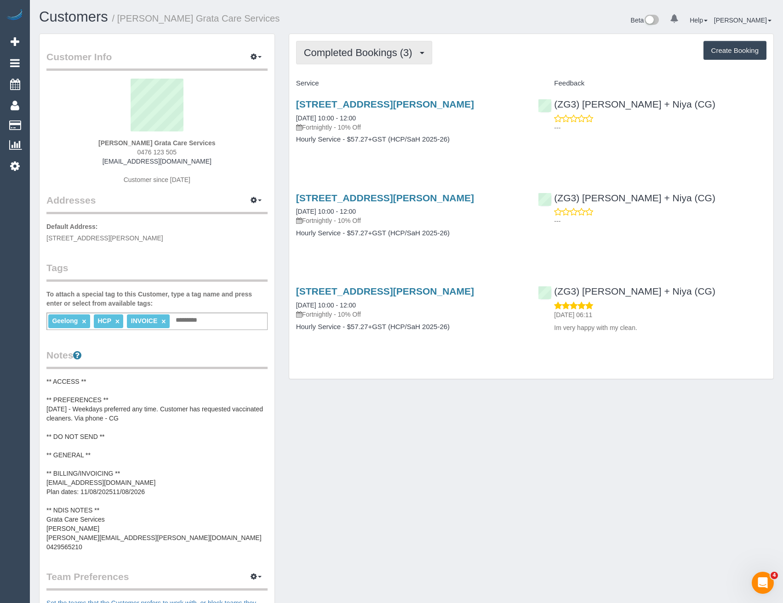
click at [395, 58] on span "Completed Bookings (3)" at bounding box center [360, 52] width 113 height 11
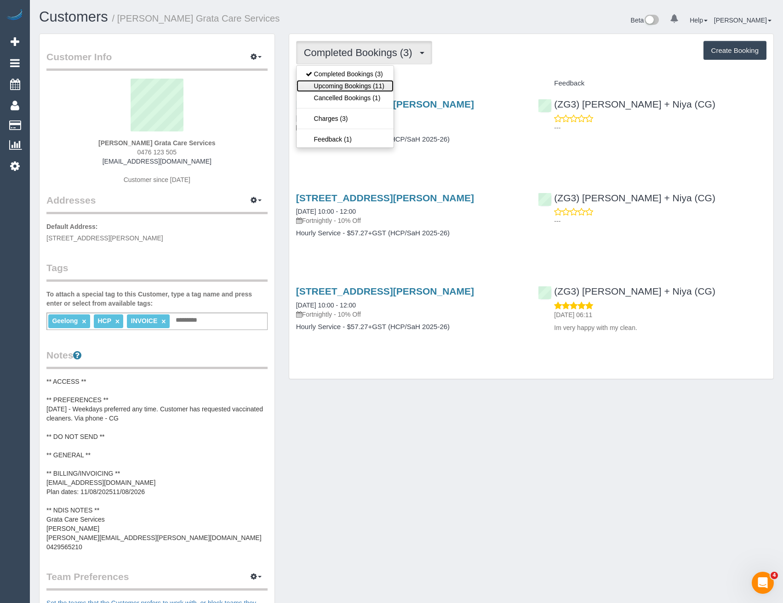
click at [380, 87] on link "Upcoming Bookings (11)" at bounding box center [345, 86] width 97 height 12
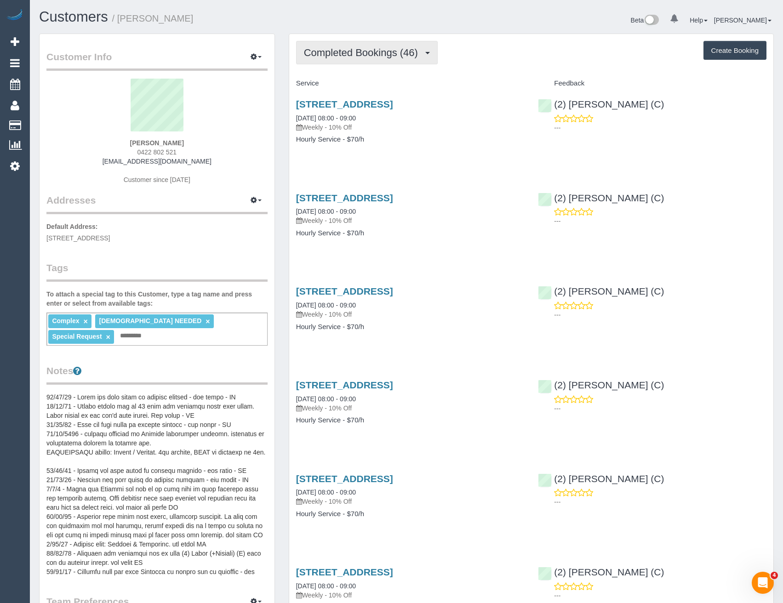
click at [346, 60] on button "Completed Bookings (46)" at bounding box center [367, 52] width 142 height 23
click at [441, 152] on div "[STREET_ADDRESS] [DATE] 08:00 - 09:00 Weekly - 10% Off Hourly Service - $70/h" at bounding box center [410, 126] width 242 height 71
click at [14, 164] on icon at bounding box center [15, 166] width 10 height 11
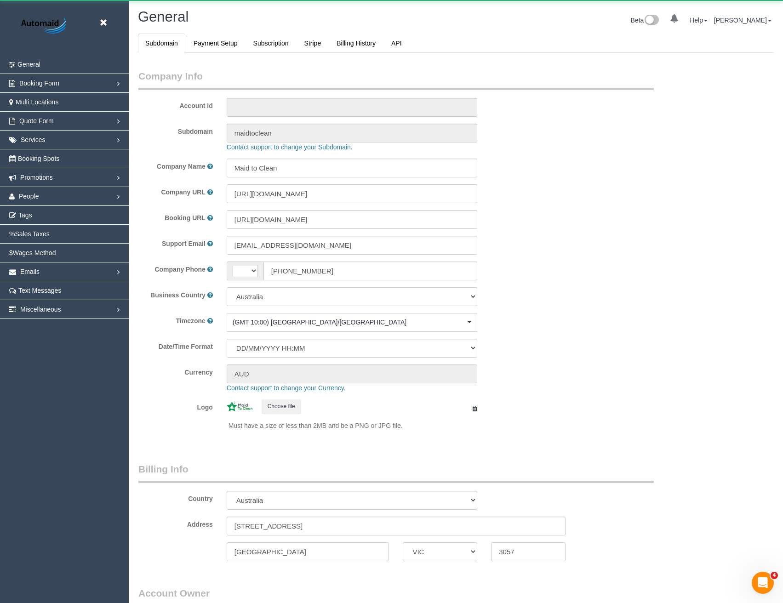
select select "string:AU"
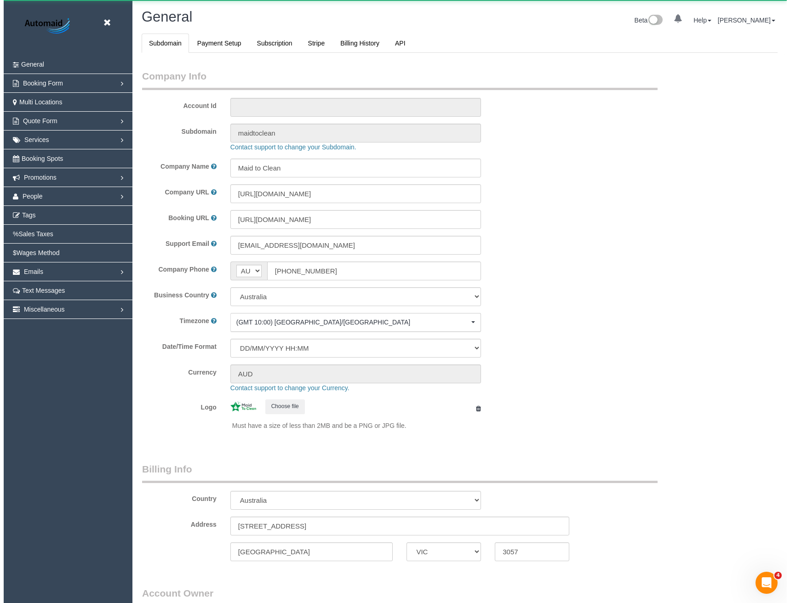
scroll to position [2102, 783]
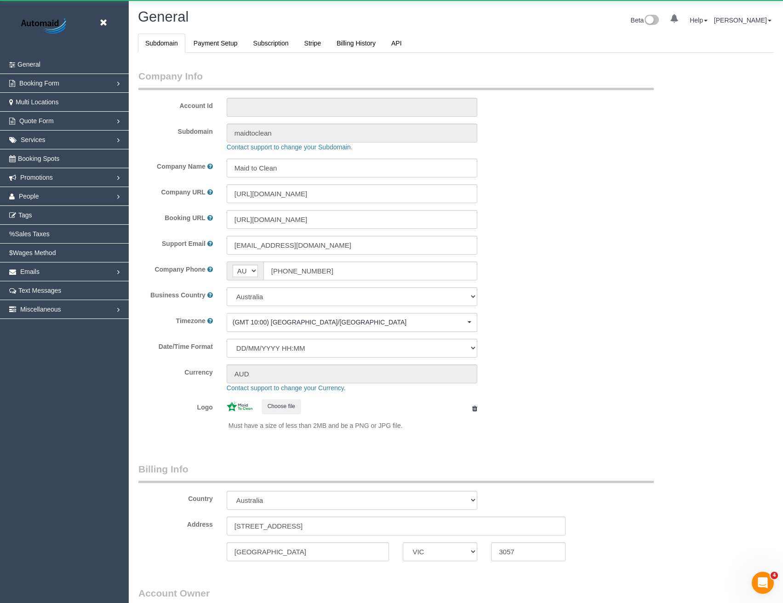
select select "1"
click at [52, 196] on link "People" at bounding box center [64, 196] width 129 height 18
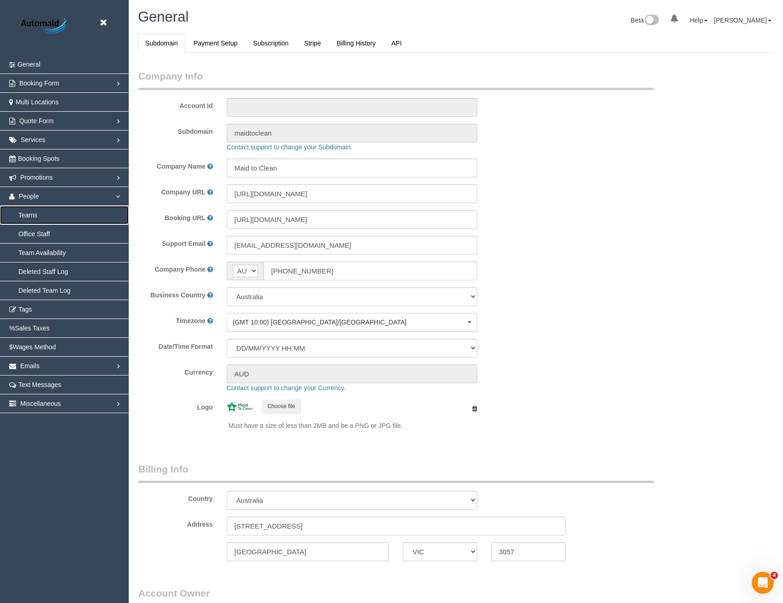
click at [41, 217] on link "Teams" at bounding box center [64, 215] width 129 height 18
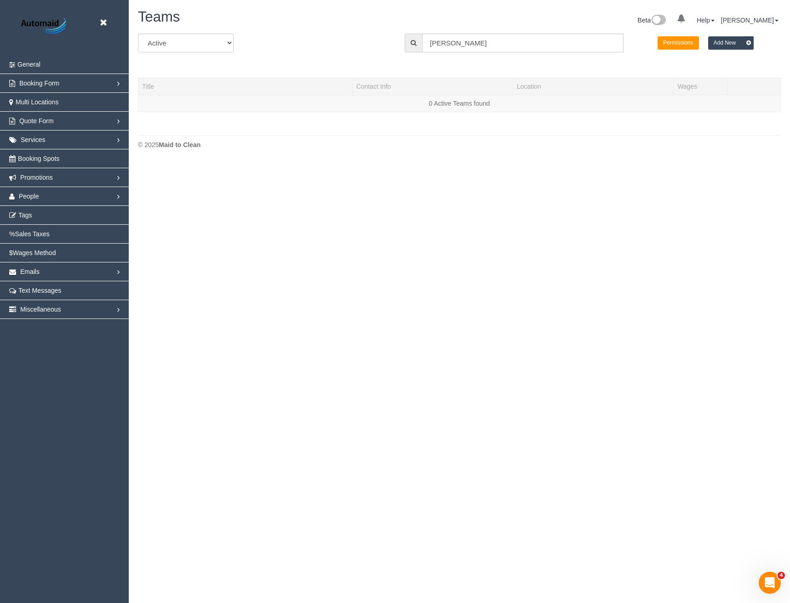
scroll to position [162, 790]
click at [459, 39] on input "[PERSON_NAME]" at bounding box center [522, 43] width 201 height 19
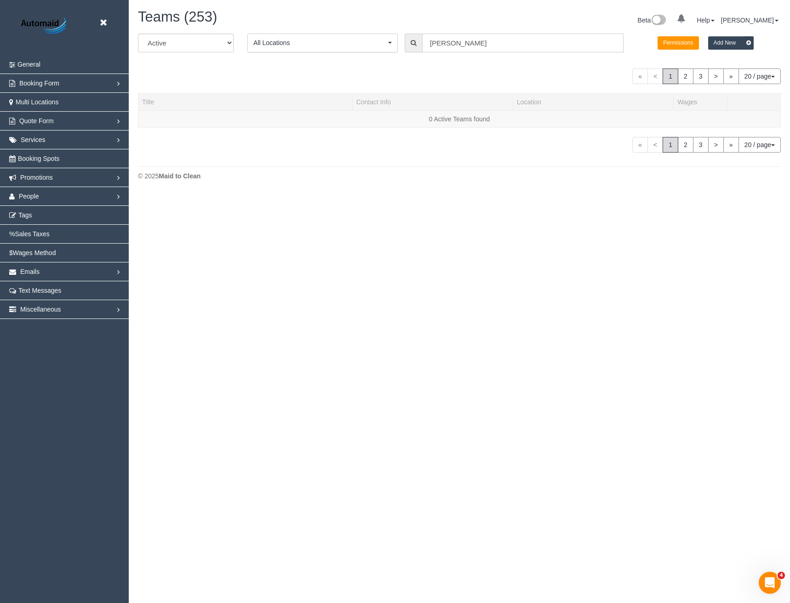
drag, startPoint x: 408, startPoint y: 48, endPoint x: 367, endPoint y: 42, distance: 41.4
click at [376, 51] on div "All Active Archived All Locations All Locations Active Locations Office [defaul…" at bounding box center [459, 47] width 657 height 26
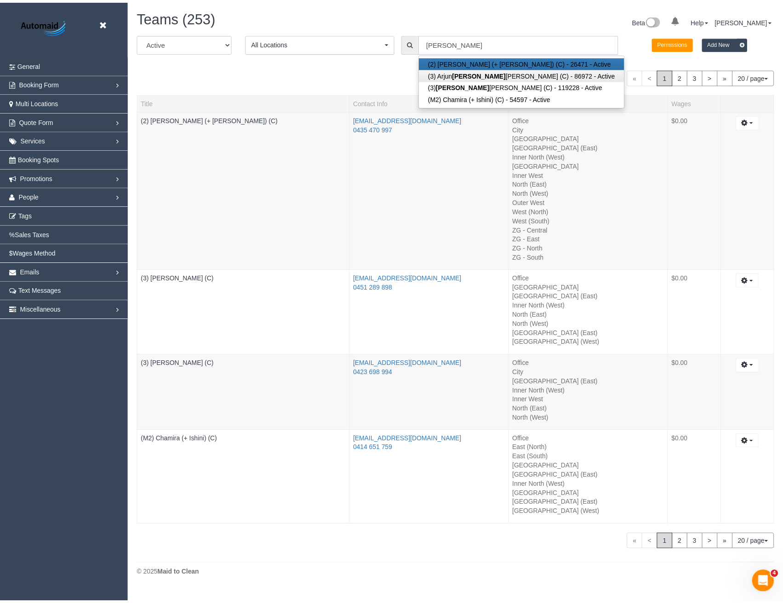
scroll to position [591, 790]
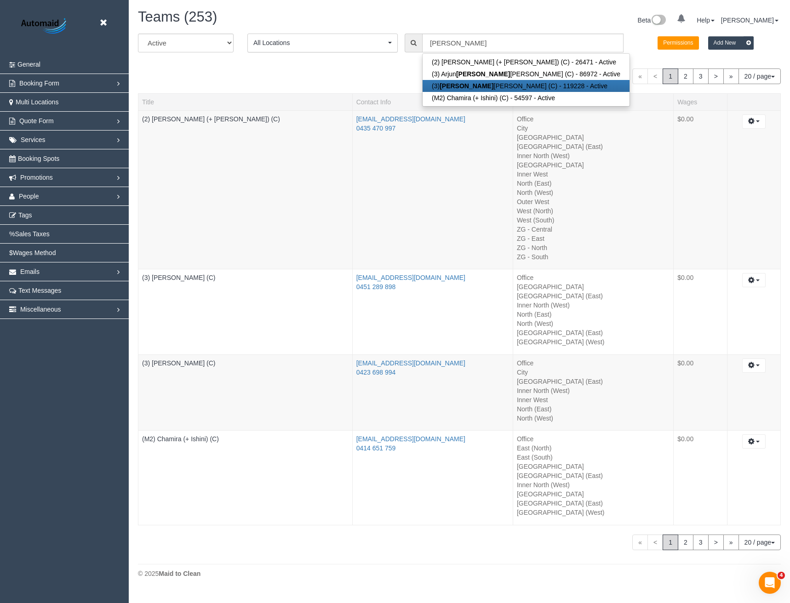
click at [480, 84] on link "(3) [PERSON_NAME] (C) - 119228 - Active" at bounding box center [526, 86] width 207 height 12
type input "(3) [PERSON_NAME] (C)"
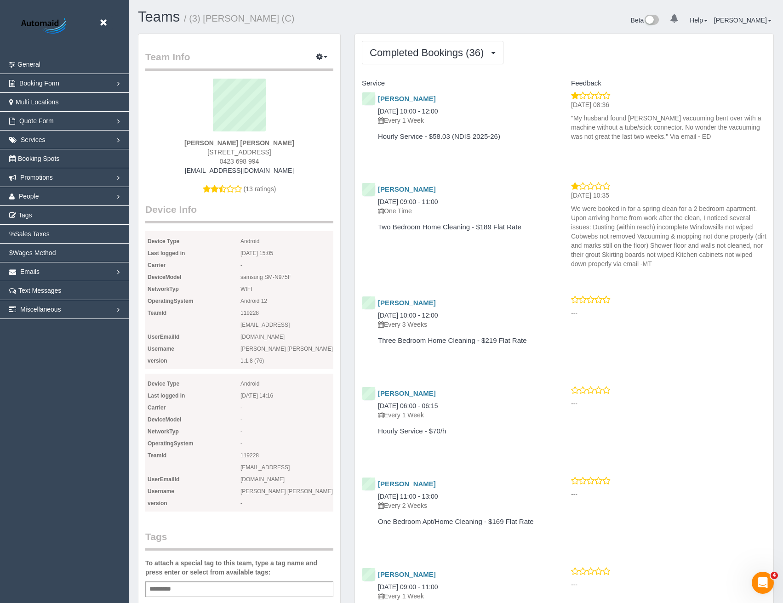
scroll to position [2468, 783]
click at [469, 55] on span "Completed Bookings (36)" at bounding box center [429, 52] width 119 height 11
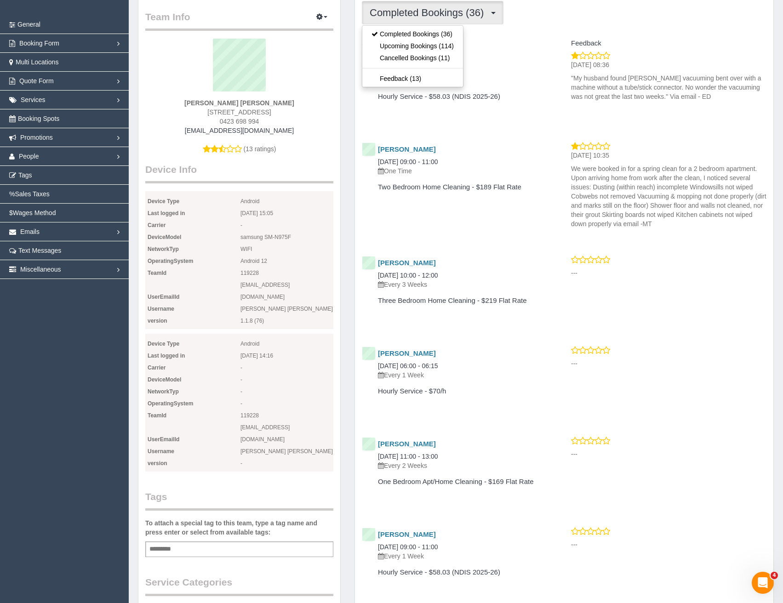
scroll to position [0, 0]
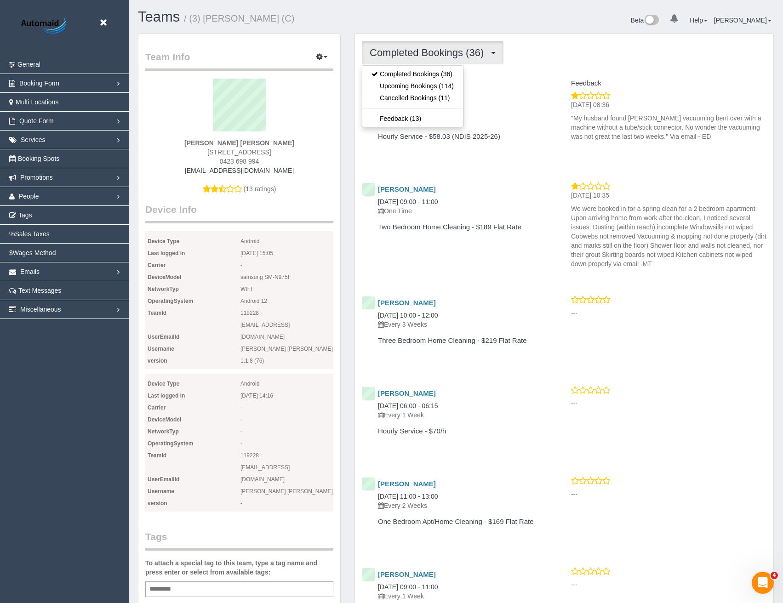
click at [475, 263] on div "Ailish Hallinan 01/10/2025 09:00 - 11:00 One Time Two Bedroom Home Cleaning - $…" at bounding box center [564, 227] width 419 height 91
click at [425, 55] on span "Completed Bookings (36)" at bounding box center [429, 52] width 119 height 11
click at [420, 85] on link "Upcoming Bookings (114)" at bounding box center [412, 86] width 101 height 12
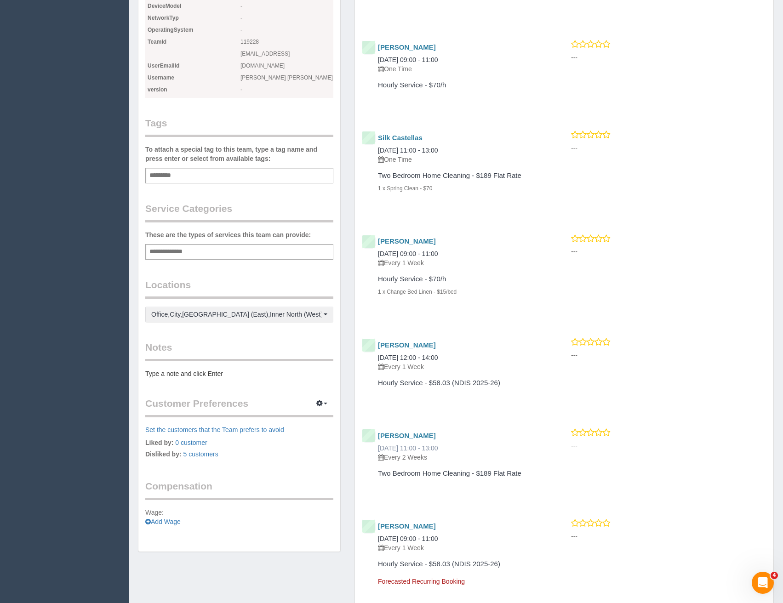
scroll to position [506, 0]
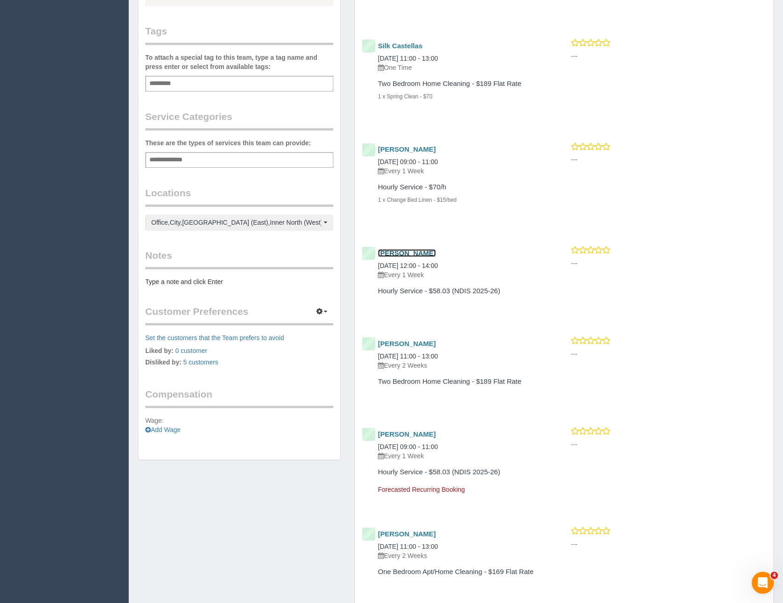
click at [408, 255] on link "Yoka Jones" at bounding box center [407, 253] width 58 height 8
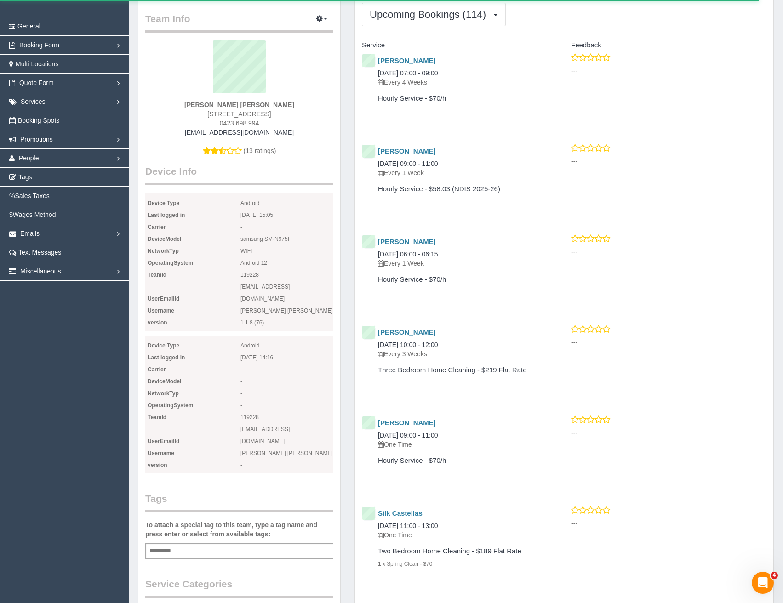
scroll to position [0, 0]
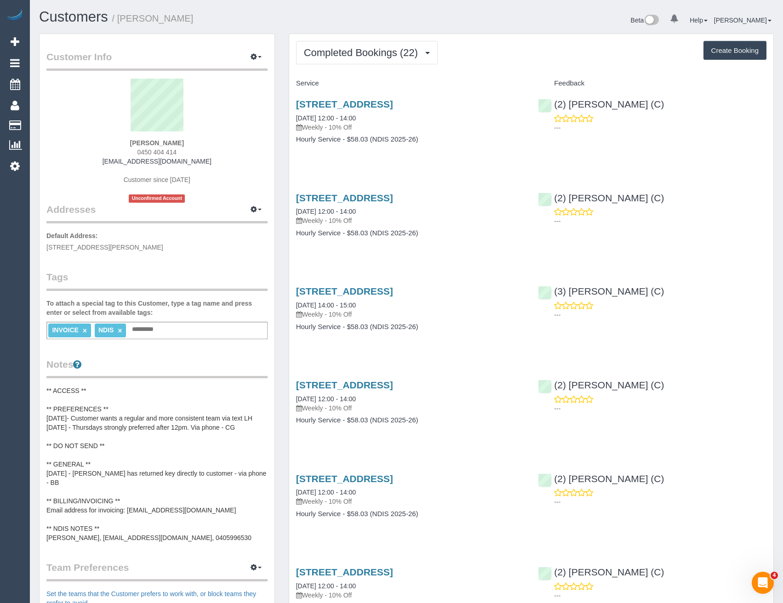
scroll to position [2200, 783]
click at [406, 57] on span "Completed Bookings (22)" at bounding box center [363, 52] width 119 height 11
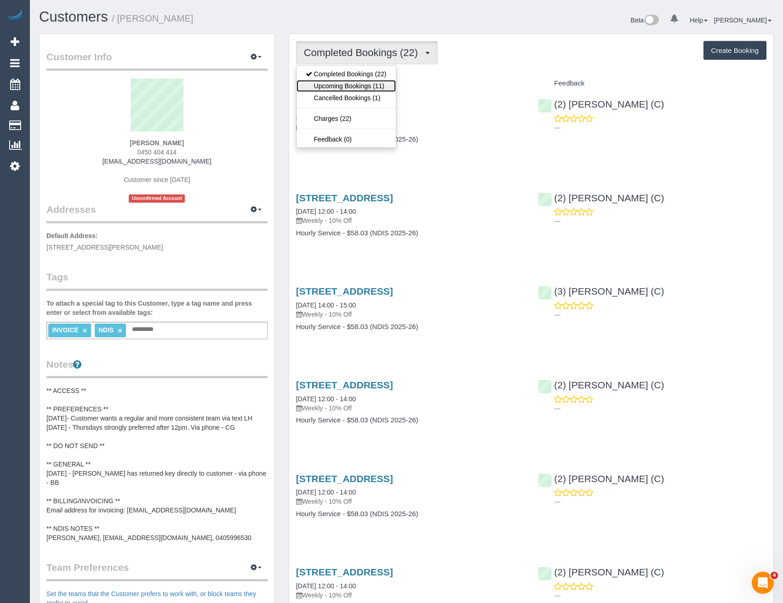
click at [388, 87] on link "Upcoming Bookings (11)" at bounding box center [346, 86] width 99 height 12
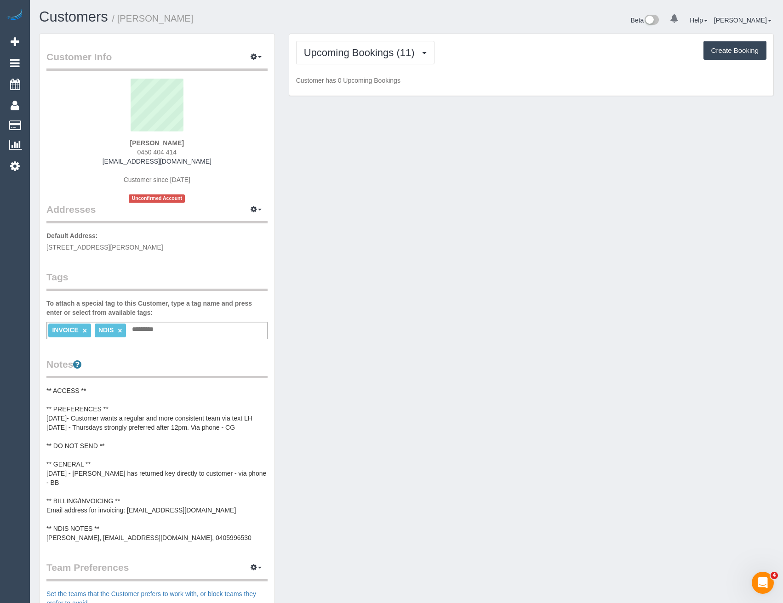
scroll to position [1262, 783]
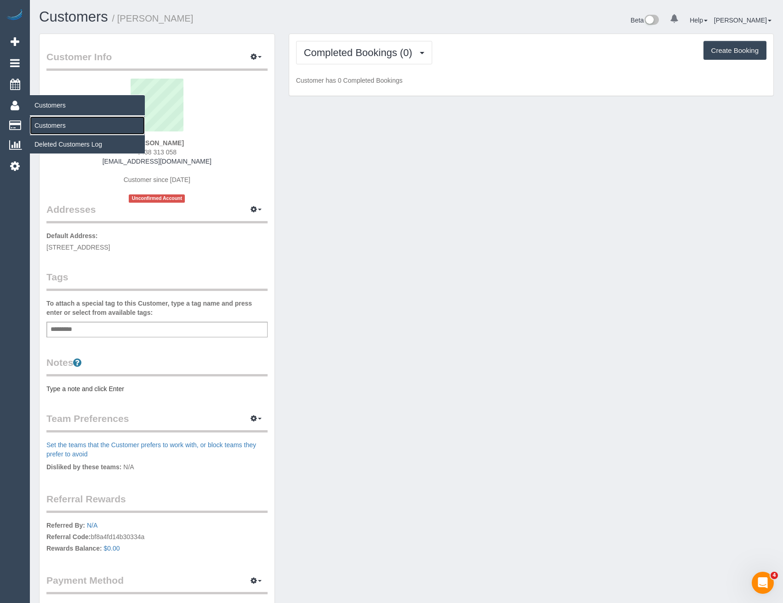
drag, startPoint x: 47, startPoint y: 121, endPoint x: 57, endPoint y: 118, distance: 10.3
click at [47, 121] on link "Customers" at bounding box center [87, 125] width 115 height 18
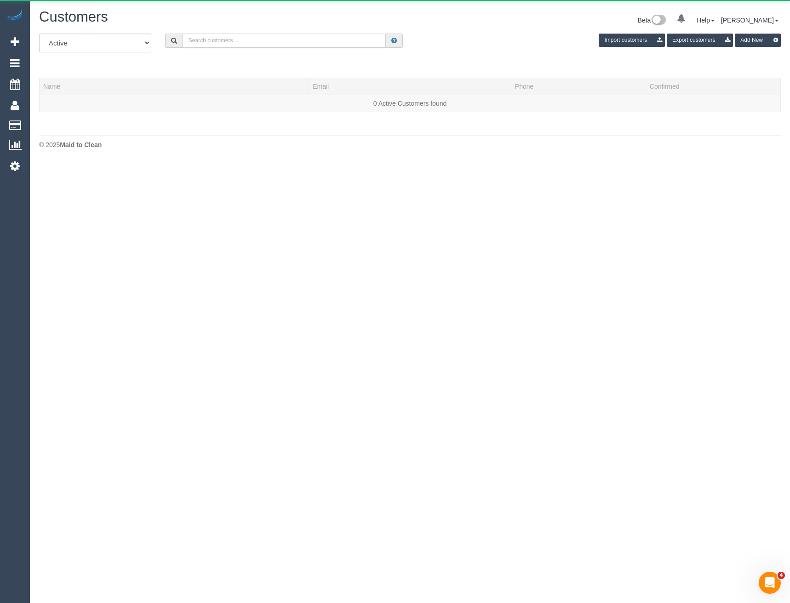
click at [210, 39] on input "text" at bounding box center [285, 41] width 204 height 14
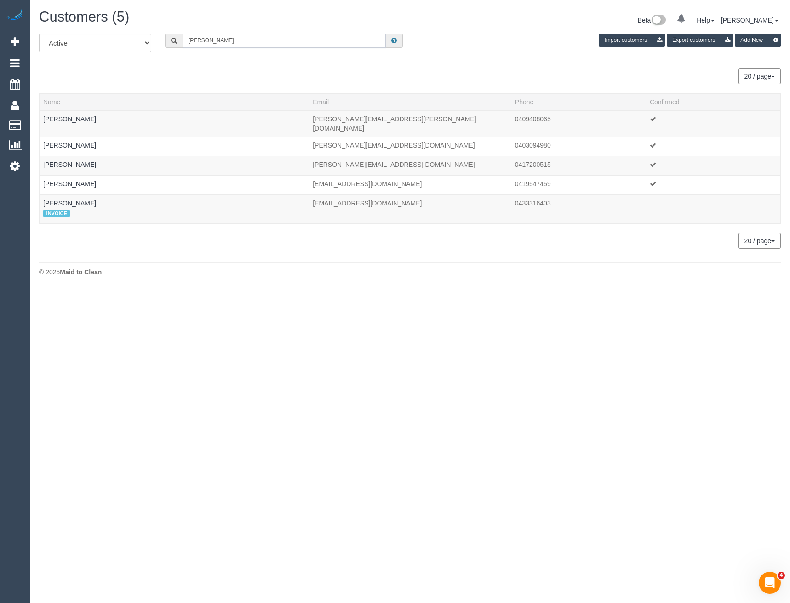
click at [219, 44] on input "Susan S" at bounding box center [285, 41] width 204 height 14
drag, startPoint x: 189, startPoint y: 44, endPoint x: 173, endPoint y: 44, distance: 16.1
click at [173, 44] on div "Susan S" at bounding box center [284, 41] width 238 height 14
paste input "[DOMAIN_NAME][EMAIL_ADDRESS][DOMAIN_NAME]"
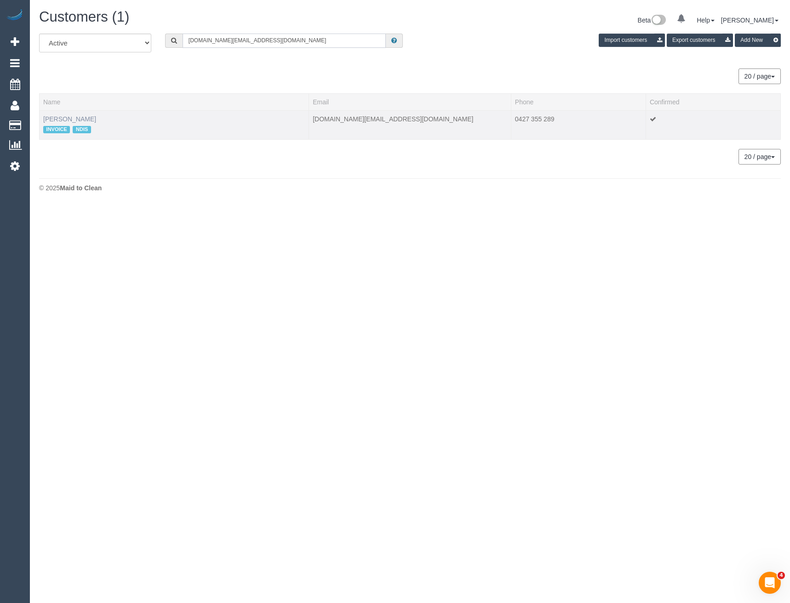
type input "[DOMAIN_NAME][EMAIL_ADDRESS][DOMAIN_NAME]"
click at [59, 116] on link "Guozhu Su" at bounding box center [69, 118] width 53 height 7
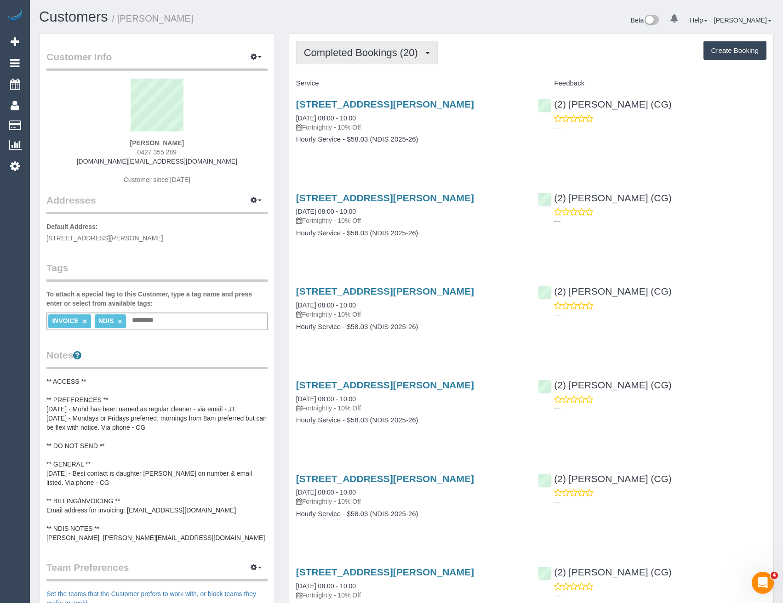
click at [380, 64] on button "Completed Bookings (20)" at bounding box center [367, 52] width 142 height 23
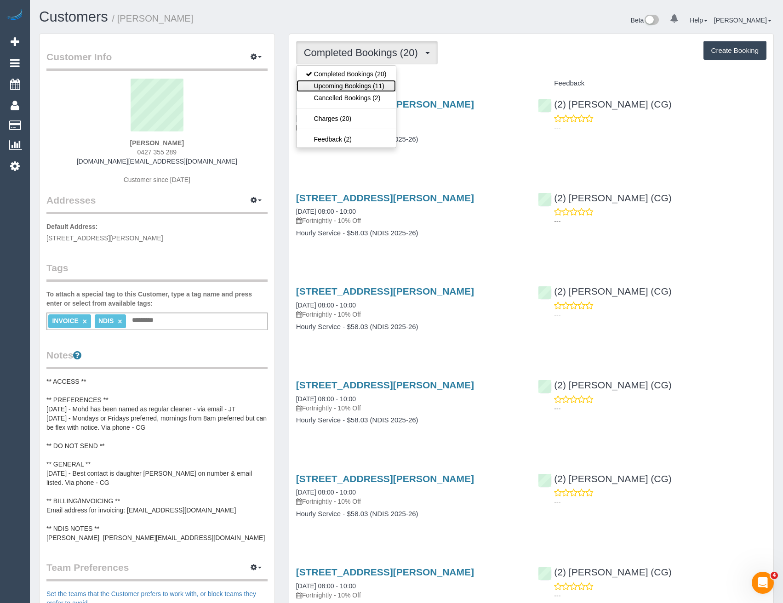
click at [386, 87] on link "Upcoming Bookings (11)" at bounding box center [346, 86] width 99 height 12
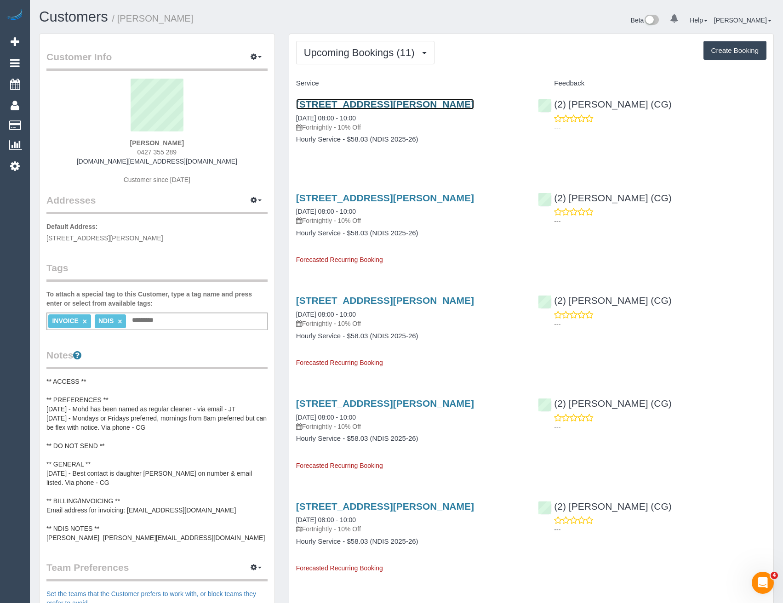
click at [379, 104] on link "37 Cromwell Street, Glenroy, VIC 3046" at bounding box center [385, 104] width 178 height 11
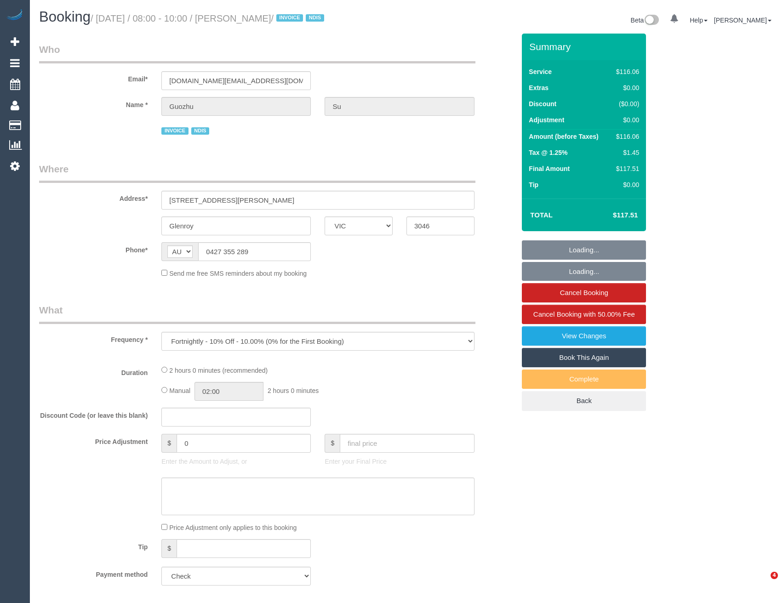
select select "VIC"
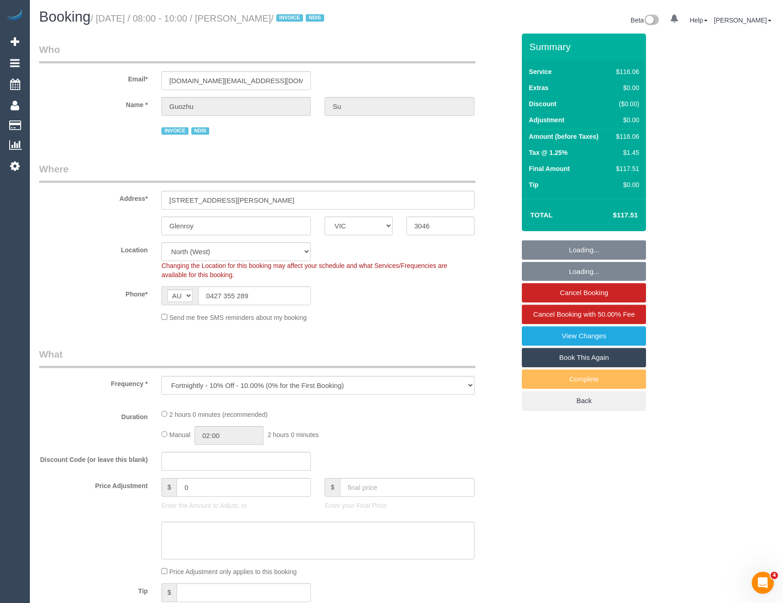
select select "object:682"
select select "number:28"
select select "number:14"
select select "number:19"
select select "number:25"
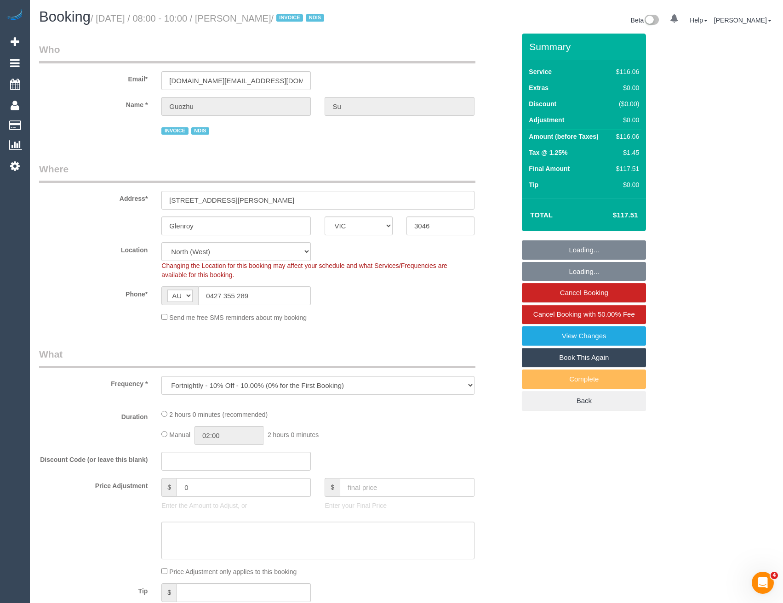
select select "number:35"
select select "number:12"
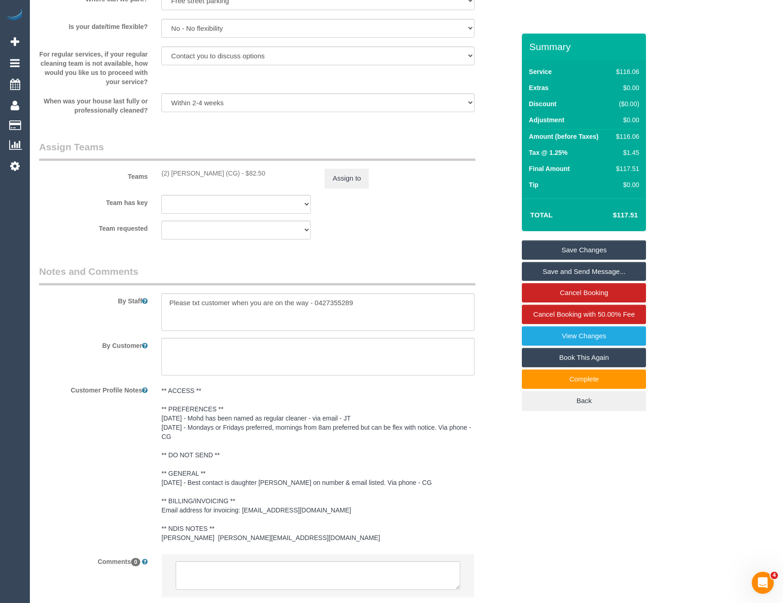
scroll to position [1081, 0]
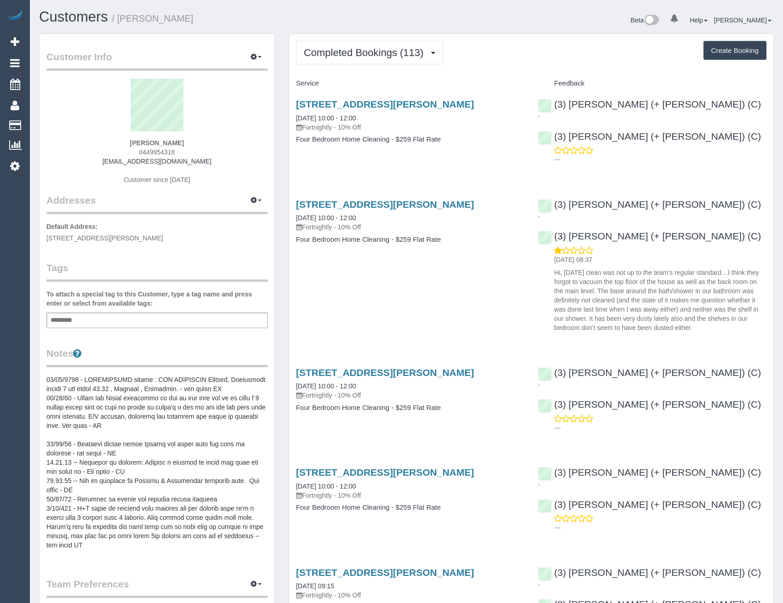
click at [392, 56] on span "Completed Bookings (113)" at bounding box center [366, 52] width 124 height 11
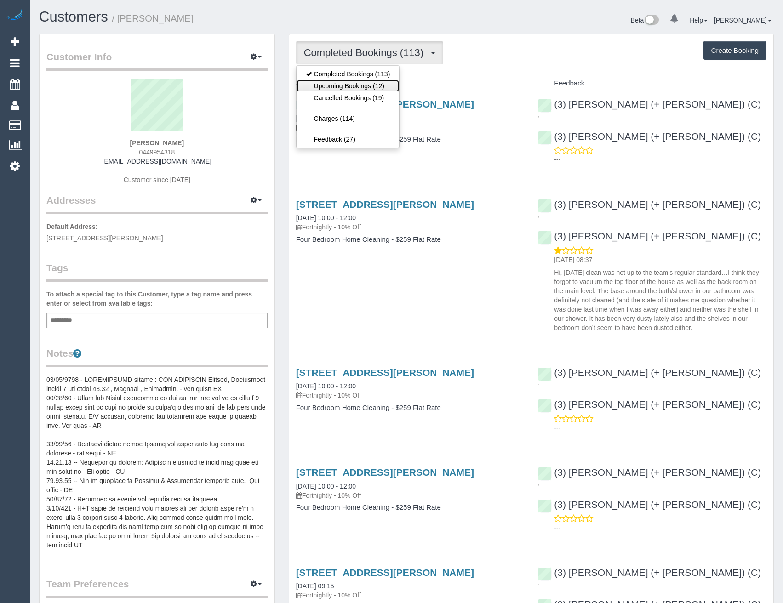
click at [387, 84] on link "Upcoming Bookings (12)" at bounding box center [348, 86] width 103 height 12
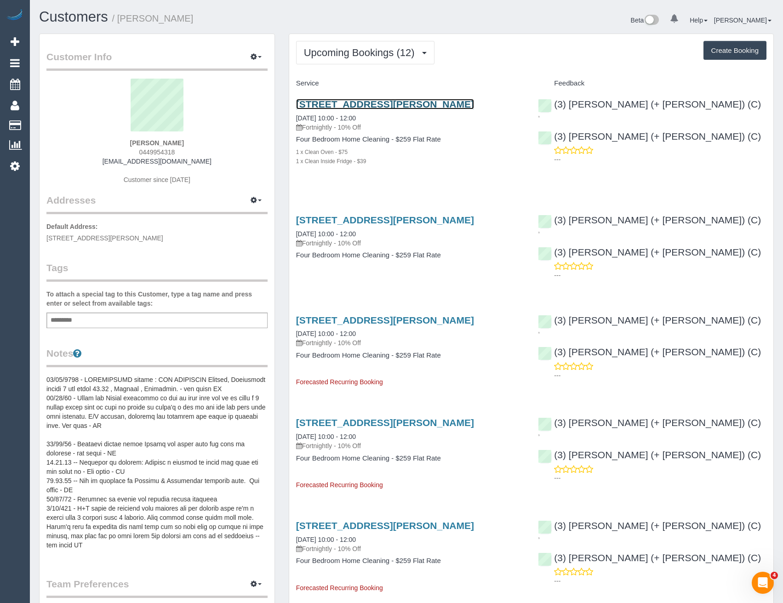
click at [438, 107] on link "50 Taplin Street, Fitzroy North, VIC 3068" at bounding box center [385, 104] width 178 height 11
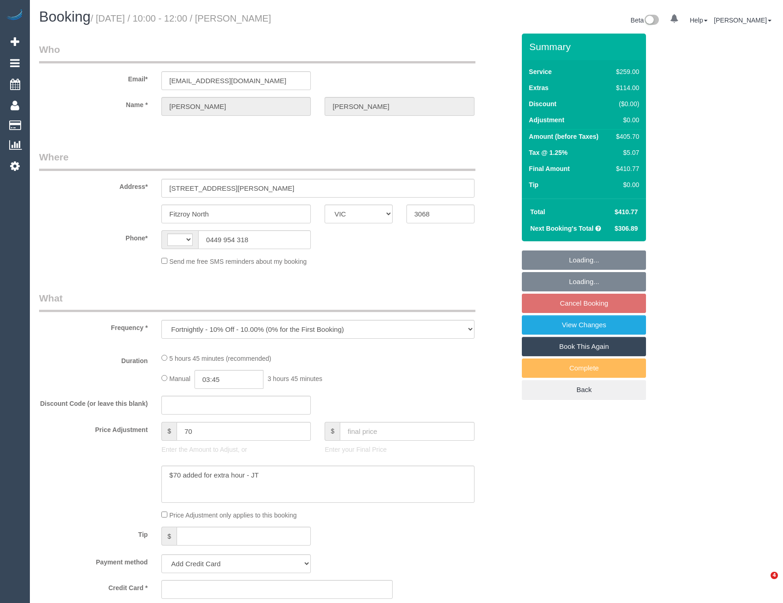
select select "VIC"
select select "string:stripe-pm_1KJ4L02GScqysDRV5zh1ioYv"
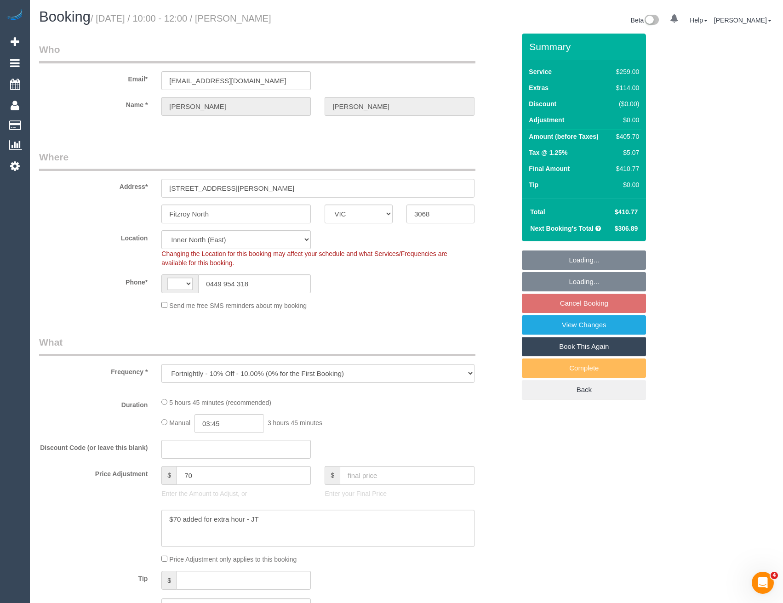
select select "string:AU"
select select "spot3"
select select "number:27"
select select "number:14"
select select "number:19"
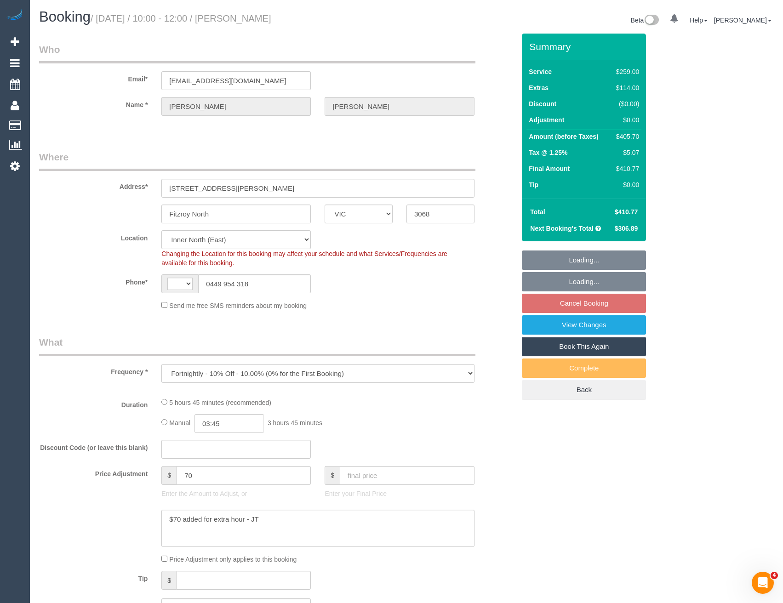
select select "number:34"
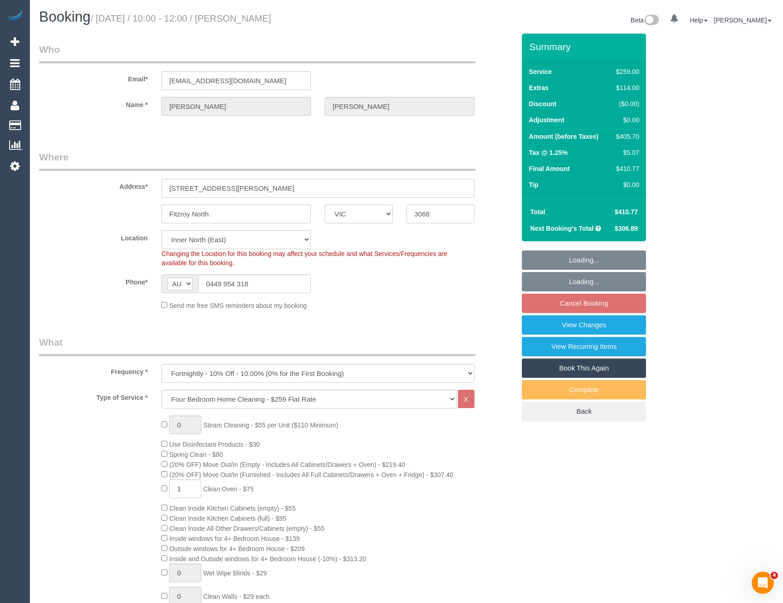
select select "object:1566"
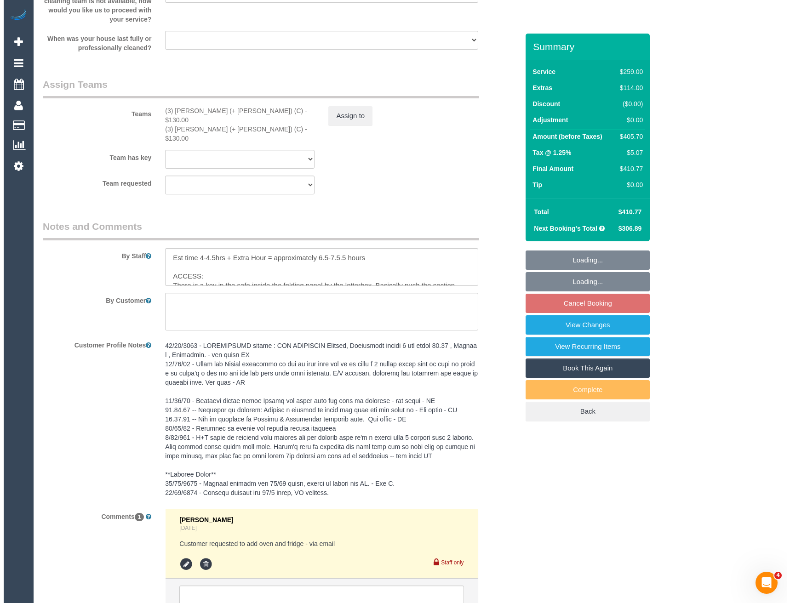
scroll to position [1420, 0]
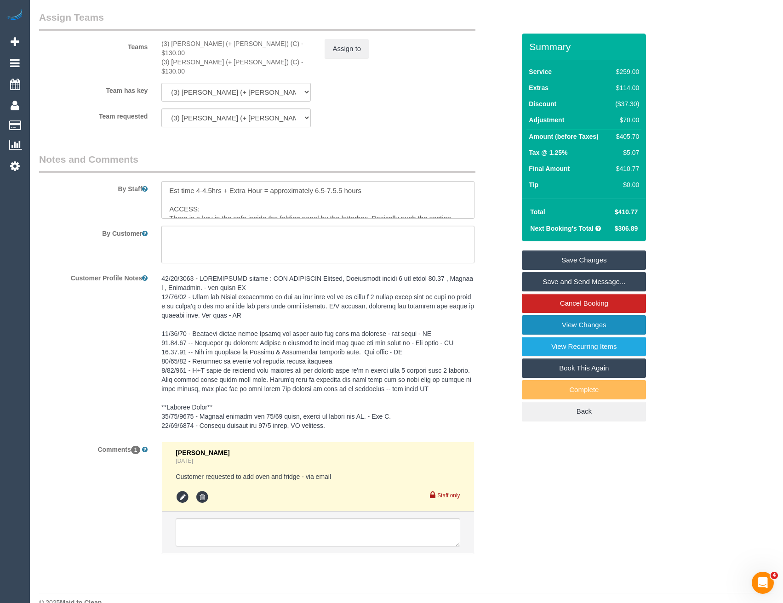
click at [571, 322] on link "View Changes" at bounding box center [584, 325] width 124 height 19
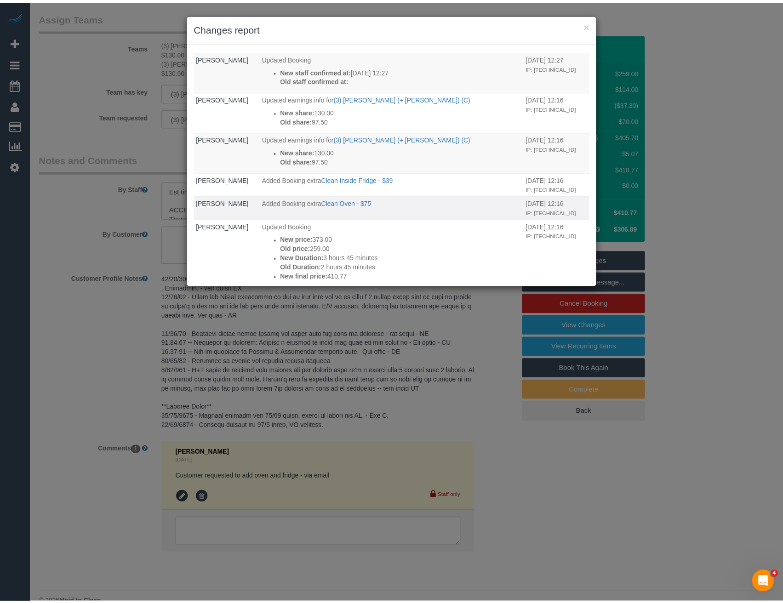
scroll to position [92, 0]
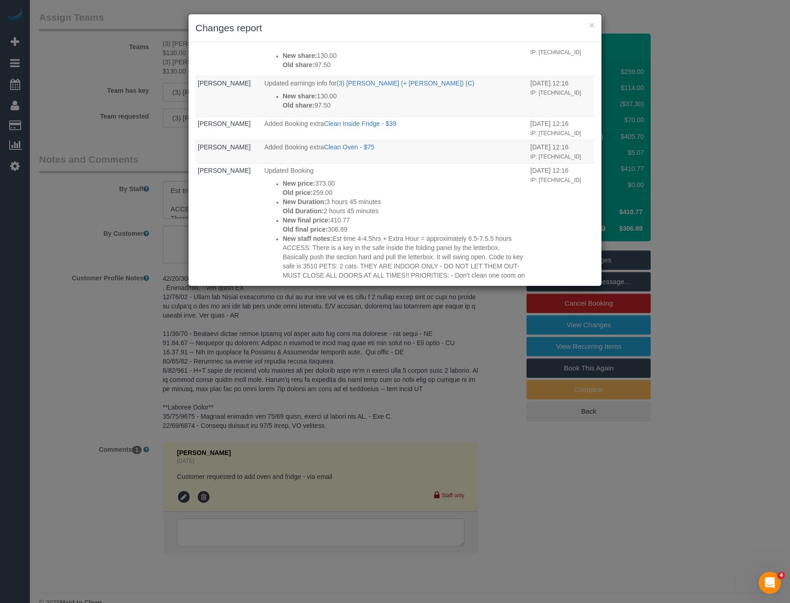
click at [502, 479] on div "× Changes report Who What When [PERSON_NAME] The Booking Confirmation (Manual) …" at bounding box center [395, 301] width 790 height 603
